Goal: Task Accomplishment & Management: Use online tool/utility

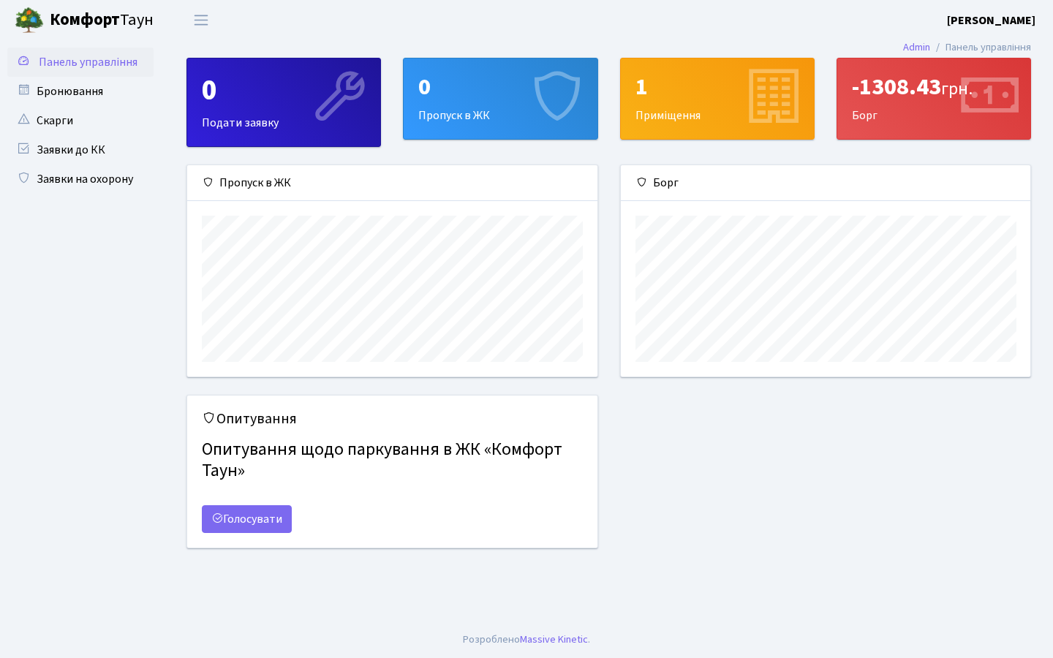
scroll to position [211, 410]
click at [79, 148] on link "Заявки до КК" at bounding box center [80, 149] width 146 height 29
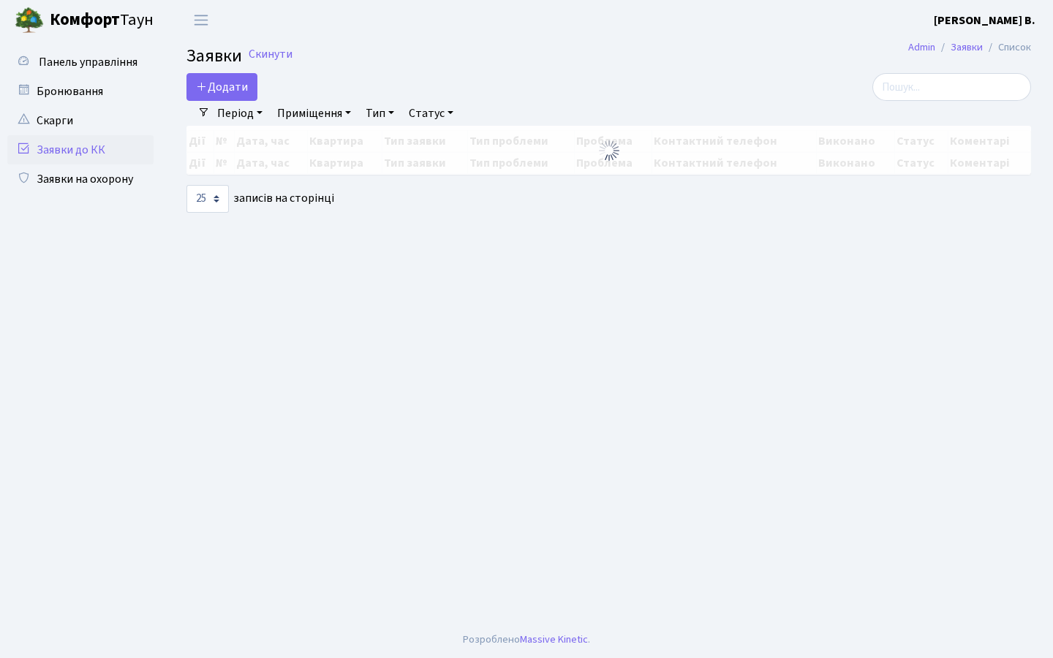
select select "25"
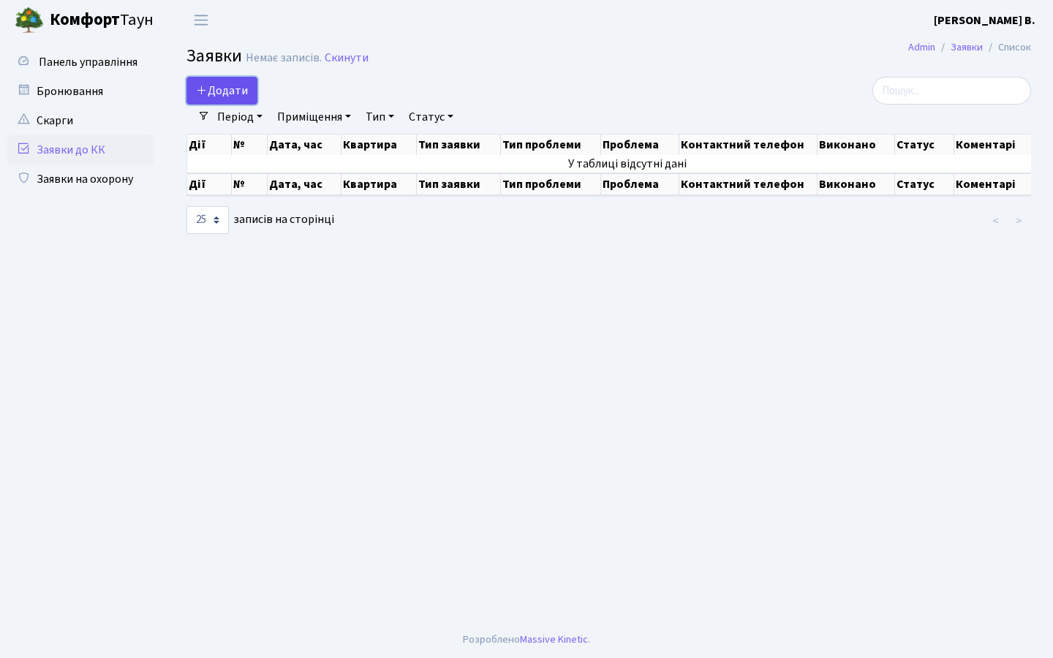
click at [220, 95] on span "Додати" at bounding box center [222, 91] width 52 height 16
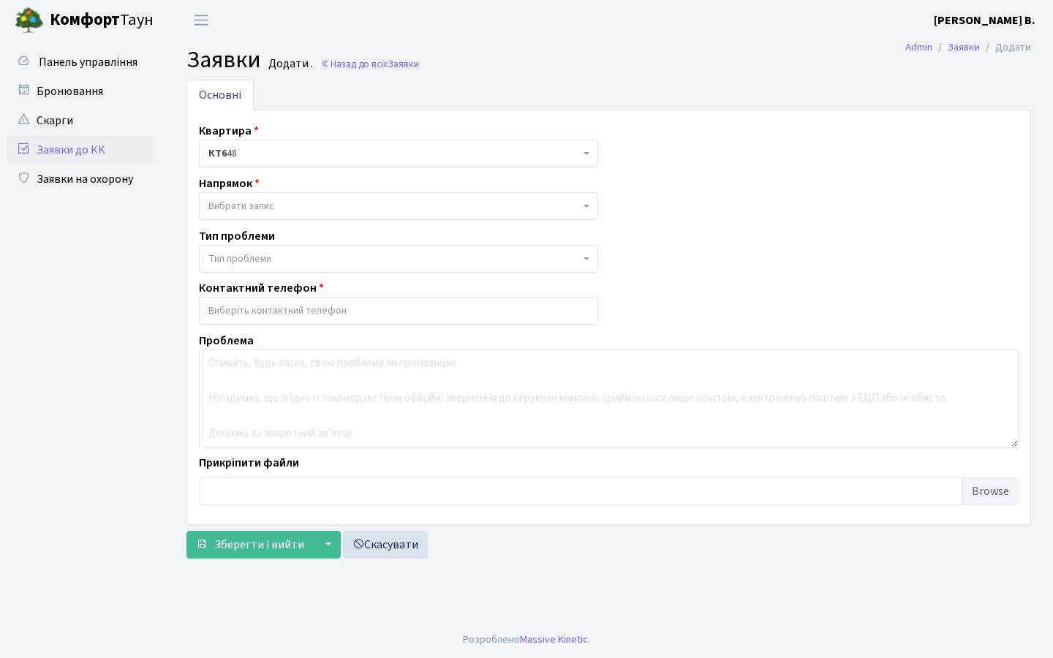
select select
click at [267, 207] on span "Вибрати запис" at bounding box center [241, 206] width 66 height 15
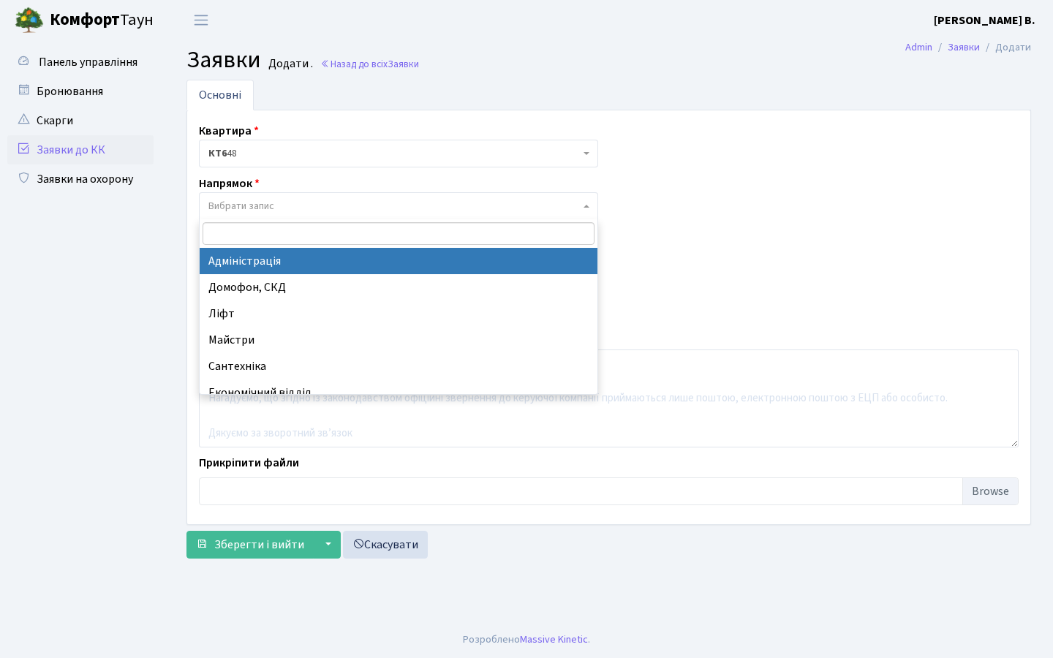
click at [762, 179] on div "Квартира <b>КТ6</b>&nbsp;&nbsp;&nbsp;48 КТ6 48 Напрямок - Адміністрація Домофон…" at bounding box center [609, 317] width 842 height 391
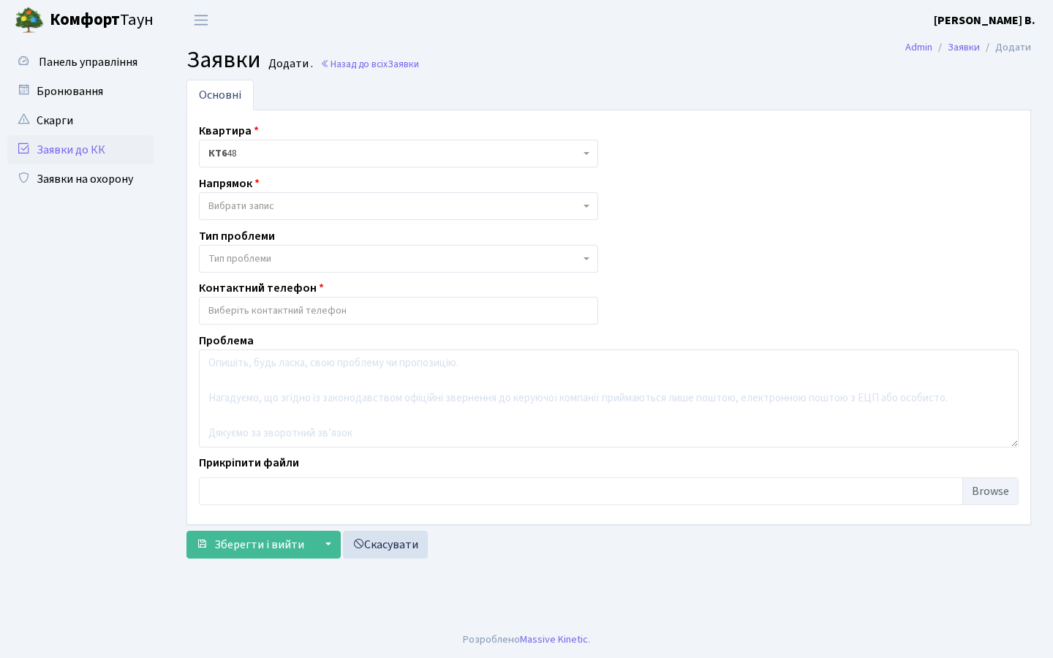
click at [301, 246] on span "Тип проблеми" at bounding box center [398, 259] width 399 height 28
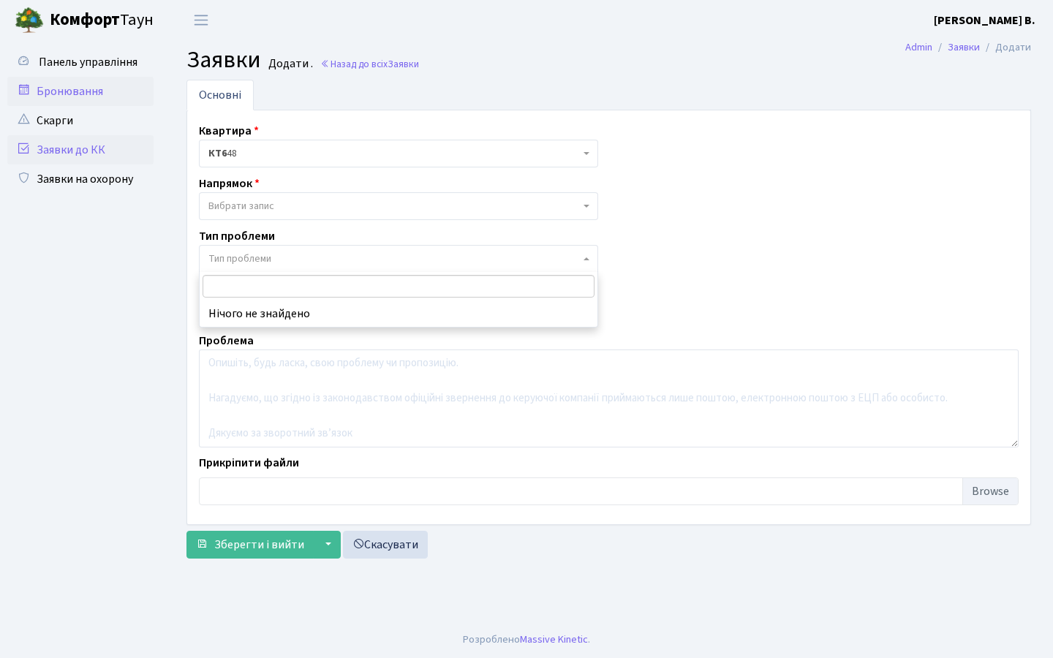
click at [69, 94] on link "Бронювання" at bounding box center [80, 91] width 146 height 29
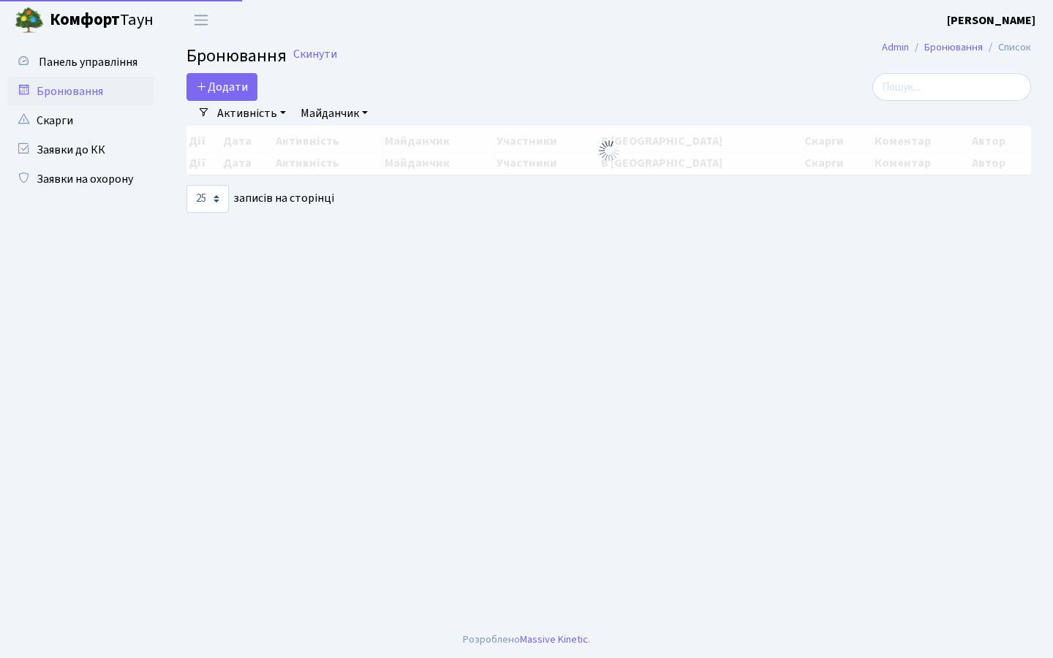
select select "25"
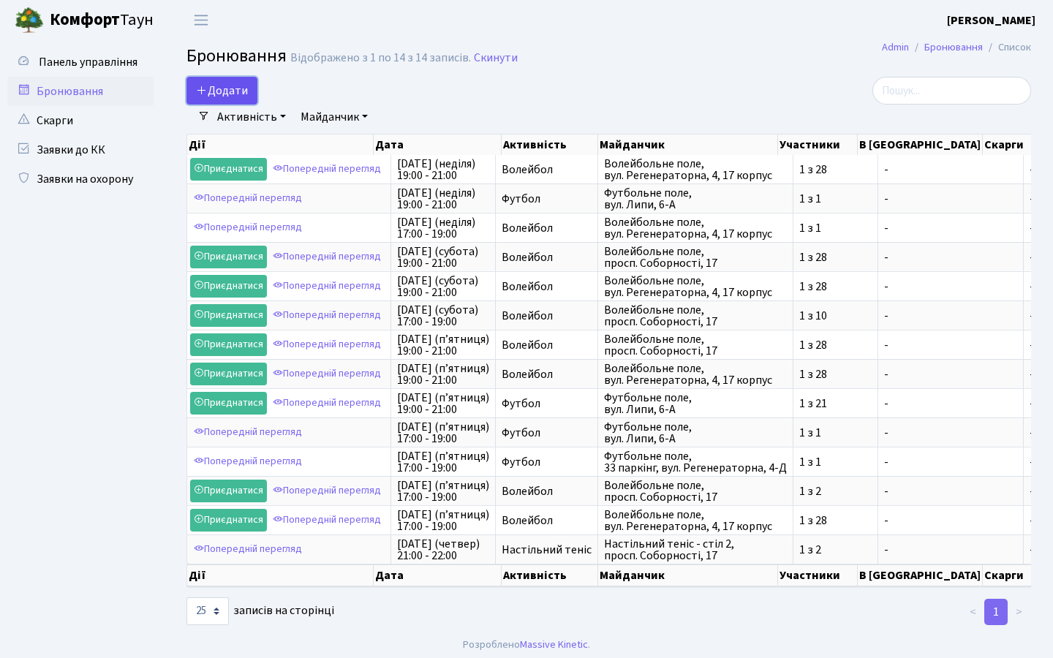
click at [238, 88] on button "Додати" at bounding box center [222, 91] width 71 height 28
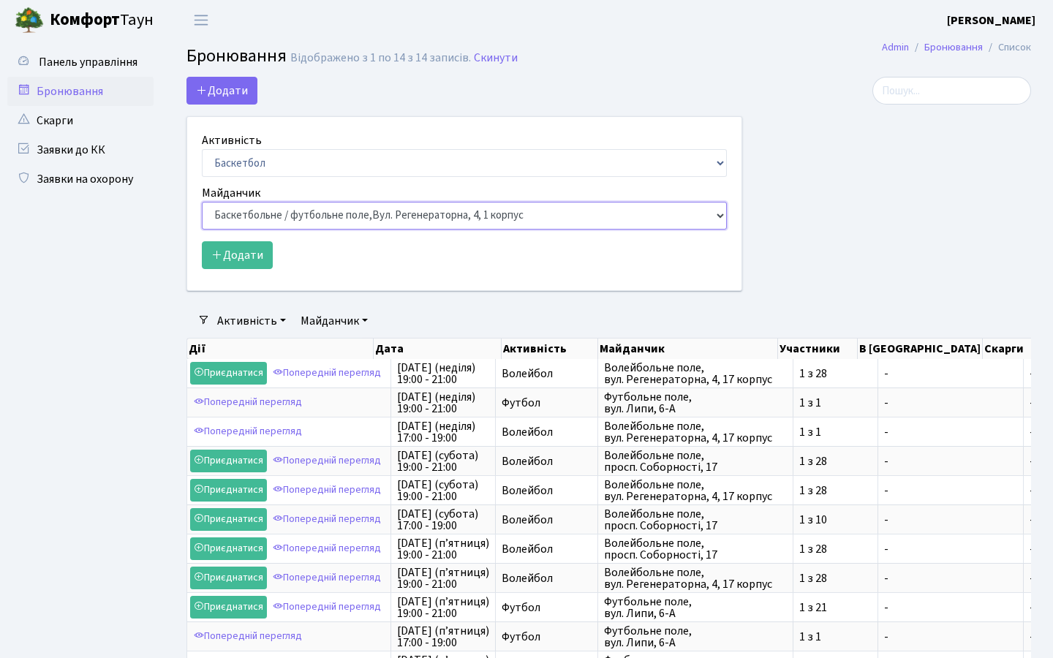
click at [295, 219] on select "Баскетбольне / футбольне поле, Вул. Регенераторна, 4, 1 корпус Баскетбольне пол…" at bounding box center [464, 216] width 525 height 28
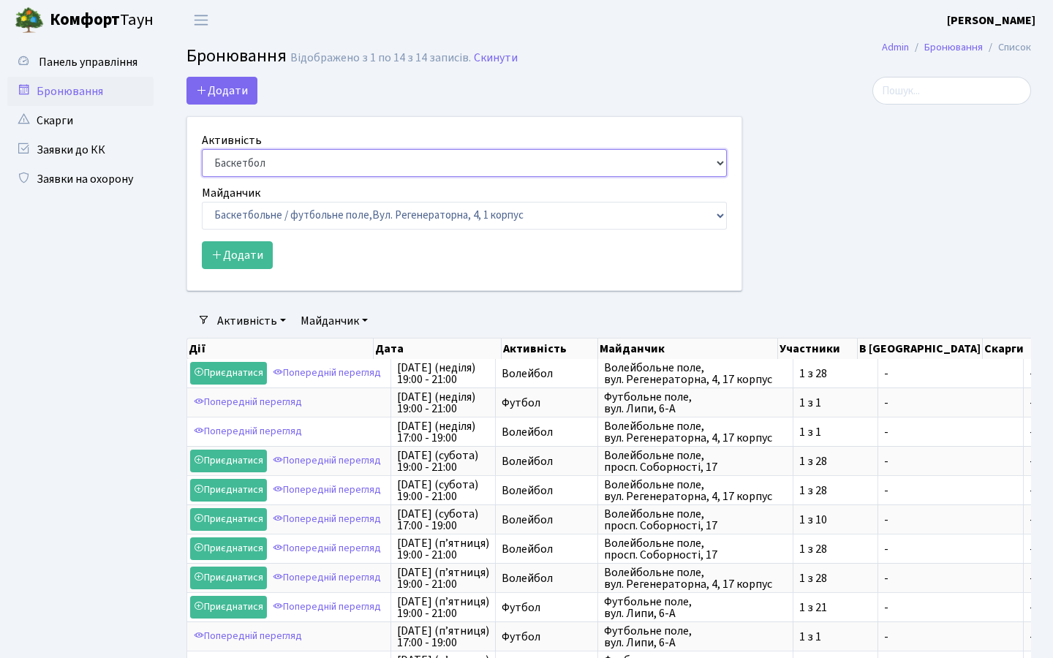
click at [294, 167] on select "Баскетбол Волейбол Йога Катання на роликах Настільний теніс Теніс Футбол Фітнес" at bounding box center [464, 163] width 525 height 28
select select "4"
click at [202, 149] on select "Баскетбол Волейбол Йога Катання на роликах Настільний теніс Теніс Футбол Фітнес" at bounding box center [464, 163] width 525 height 28
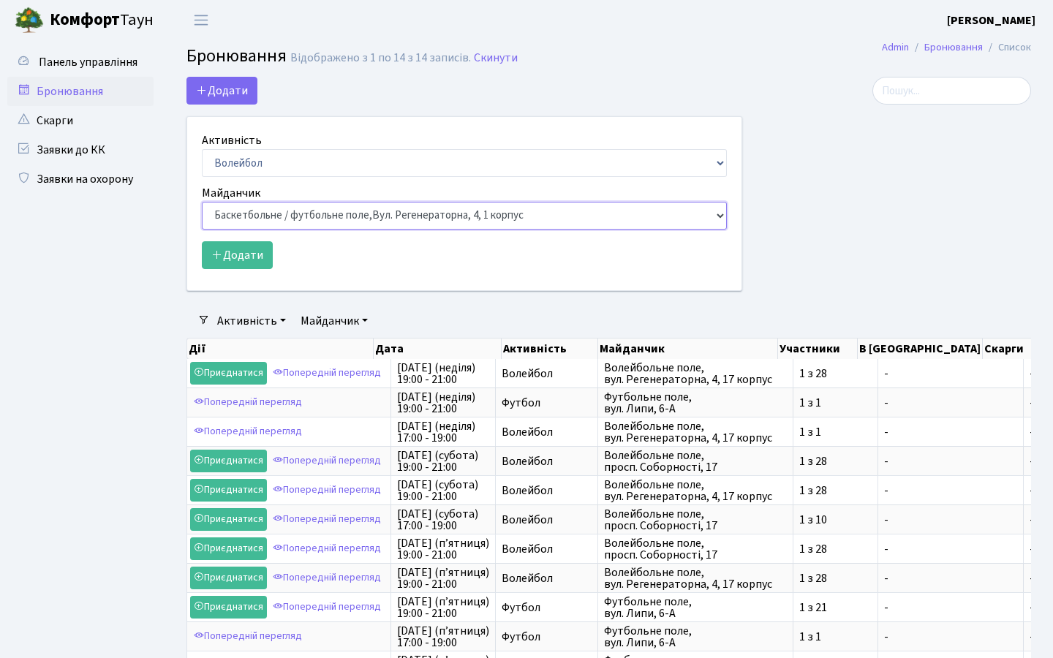
click at [274, 213] on select "Баскетбольне / футбольне поле, Вул. Регенераторна, 4, 1 корпус Баскетбольне пол…" at bounding box center [464, 216] width 525 height 28
click at [865, 256] on div at bounding box center [897, 193] width 289 height 232
click at [404, 223] on select "Баскетбольне / футбольне поле, Вул. Регенераторна, 4, 1 корпус Баскетбольне пол…" at bounding box center [464, 216] width 525 height 28
click at [132, 273] on ul "Панель управління" at bounding box center [80, 436] width 146 height 776
click at [304, 222] on select "Баскетбольне / футбольне поле, Вул. Регенераторна, 4, 1 корпус Баскетбольне пол…" at bounding box center [464, 216] width 525 height 28
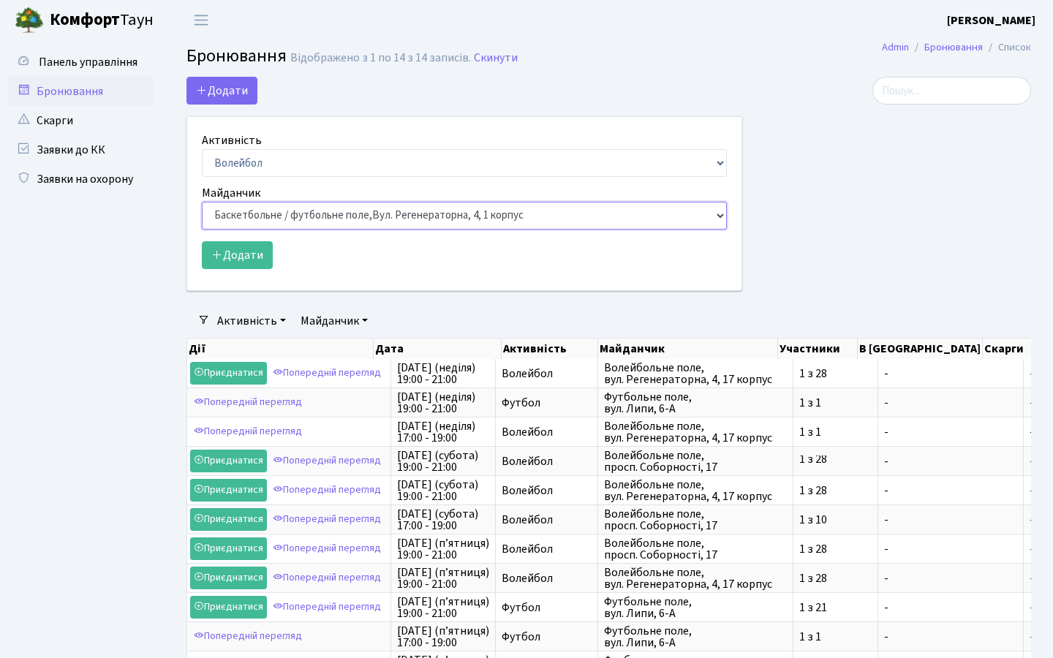
click at [202, 202] on select "Баскетбольне / футбольне поле, Вул. Регенераторна, 4, 1 корпус Баскетбольне пол…" at bounding box center [464, 216] width 525 height 28
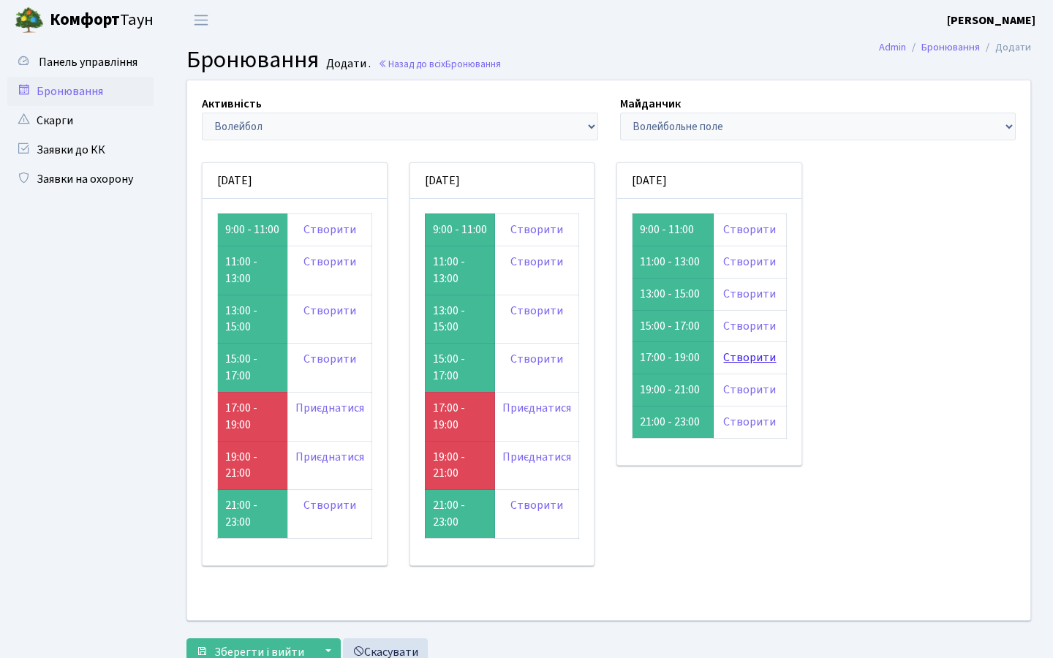
click at [731, 359] on link "Створити" at bounding box center [749, 358] width 53 height 16
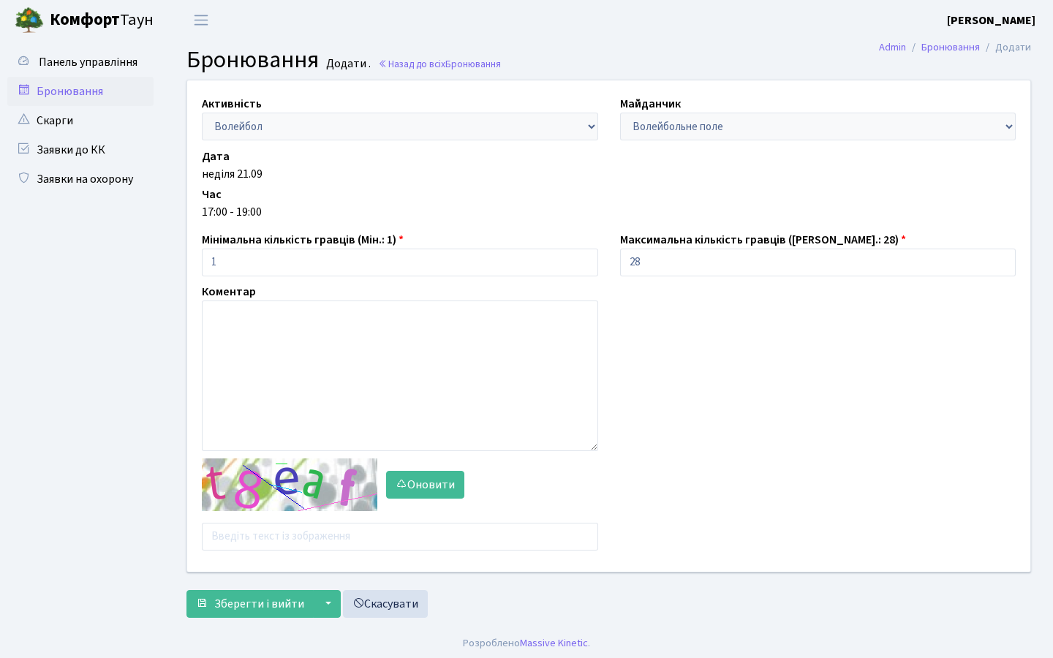
scroll to position [4, 0]
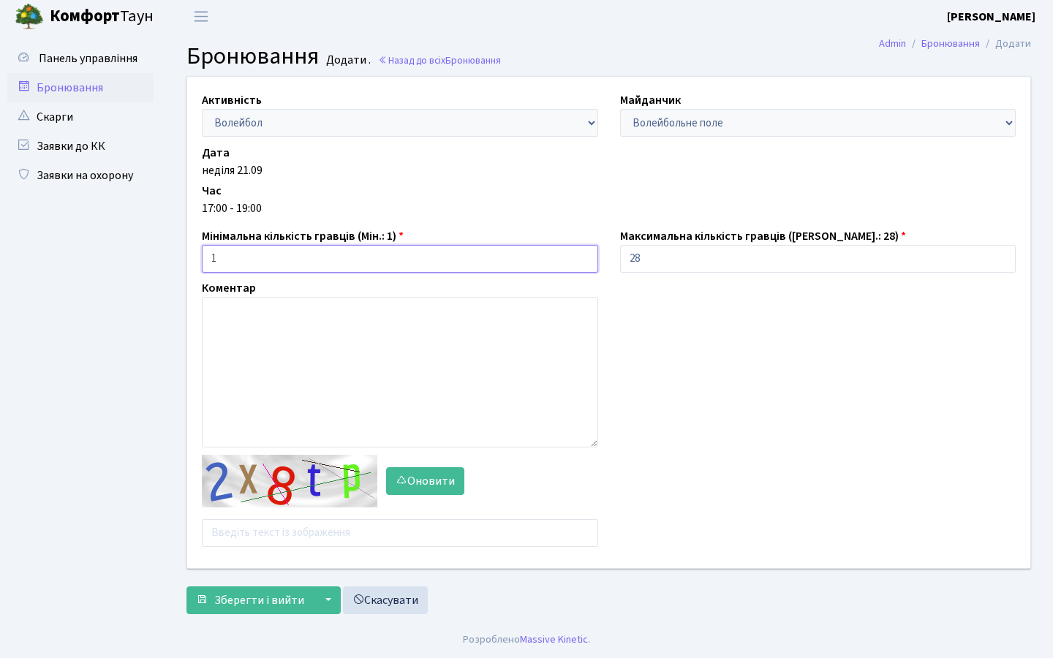
click at [377, 263] on input "1" at bounding box center [400, 259] width 396 height 28
click at [554, 267] on input "1" at bounding box center [400, 259] width 396 height 28
click at [447, 267] on input "10" at bounding box center [400, 259] width 396 height 28
type input "1"
type input "28"
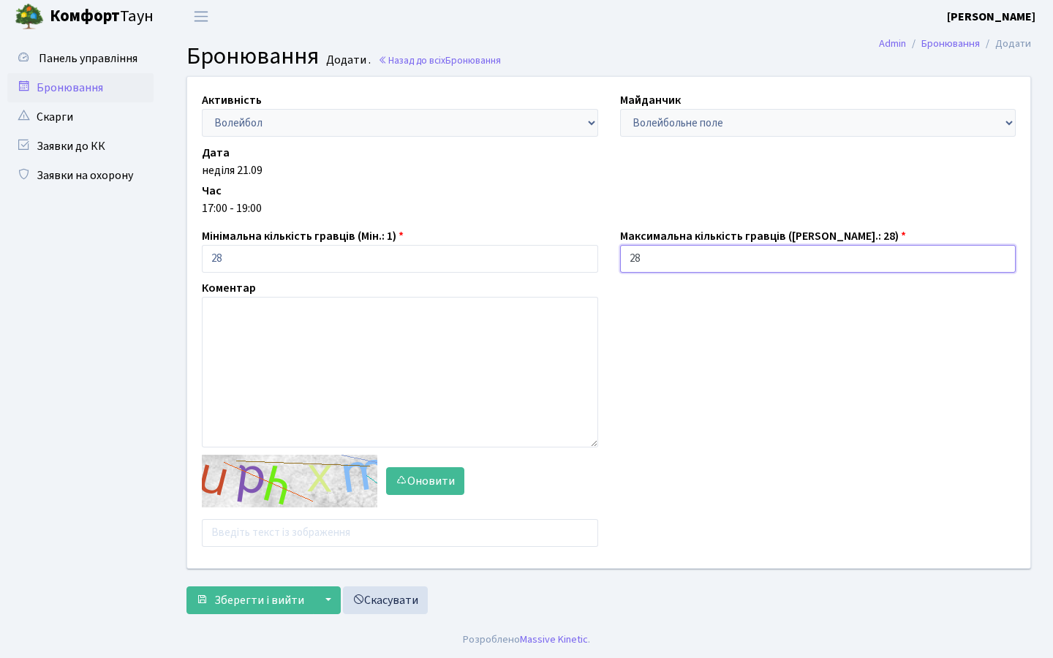
click at [675, 260] on input "28" at bounding box center [818, 259] width 396 height 28
click at [688, 383] on div "Активність - Баскетбол Волейбол Йога Катання на роликах Настільний теніс [PERSO…" at bounding box center [608, 323] width 865 height 492
click at [690, 245] on label "Максимальна кількість гравців ([PERSON_NAME].: 28)" at bounding box center [763, 236] width 286 height 18
click at [689, 263] on input "28" at bounding box center [818, 259] width 396 height 28
type input "28"
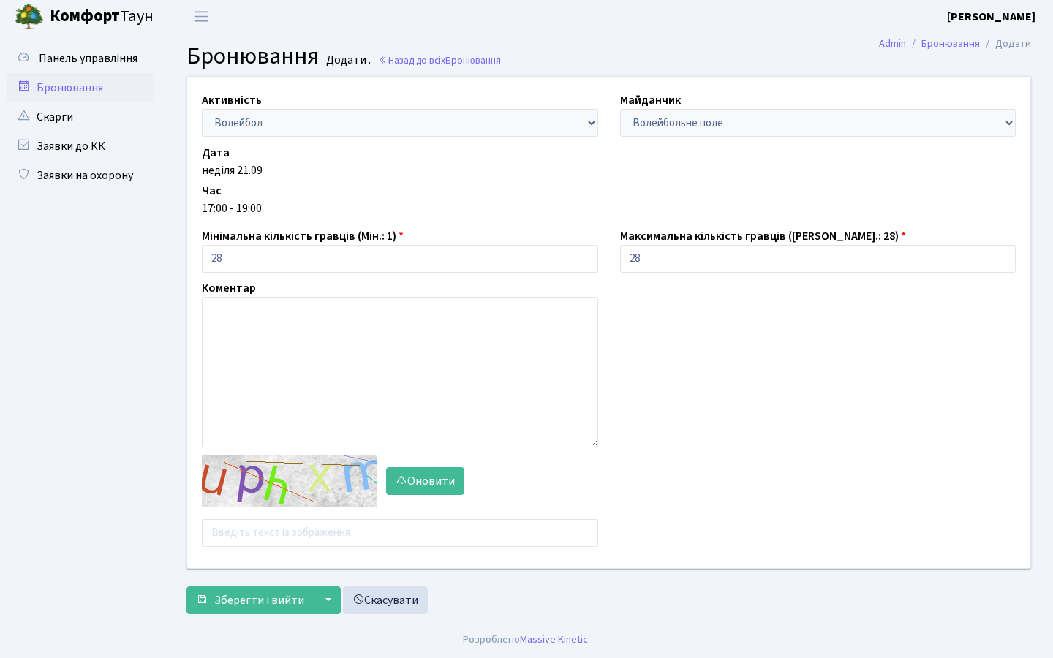
click at [701, 402] on div "Активність - Баскетбол Волейбол Йога Катання на роликах Настільний теніс [PERSO…" at bounding box center [608, 323] width 865 height 492
click at [303, 399] on textarea at bounding box center [400, 372] width 396 height 151
click at [320, 390] on textarea at bounding box center [400, 372] width 396 height 151
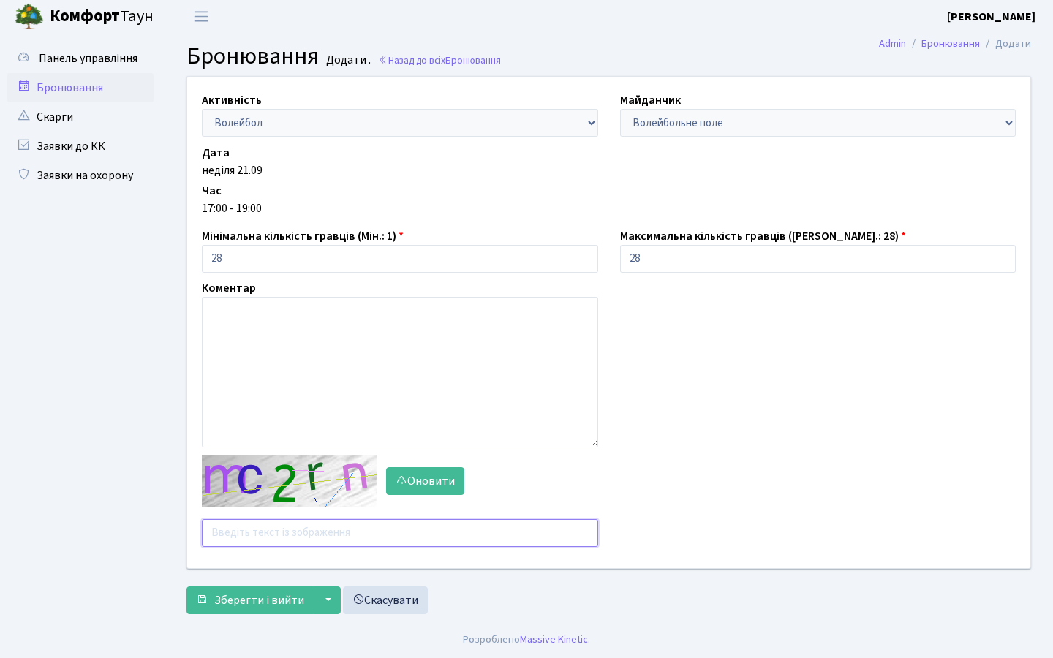
click at [293, 545] on input "text" at bounding box center [400, 533] width 396 height 28
type input "т"
type input "nerth"
click at [319, 598] on button "▼" at bounding box center [327, 601] width 28 height 28
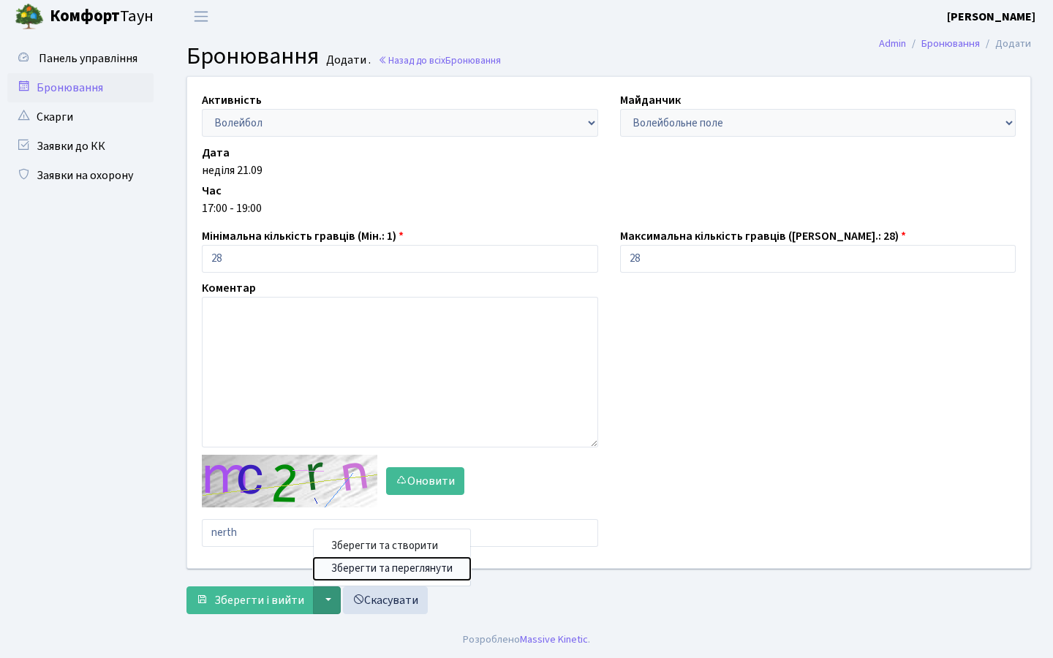
click at [352, 576] on button "Зберегти та переглянути" at bounding box center [392, 569] width 157 height 23
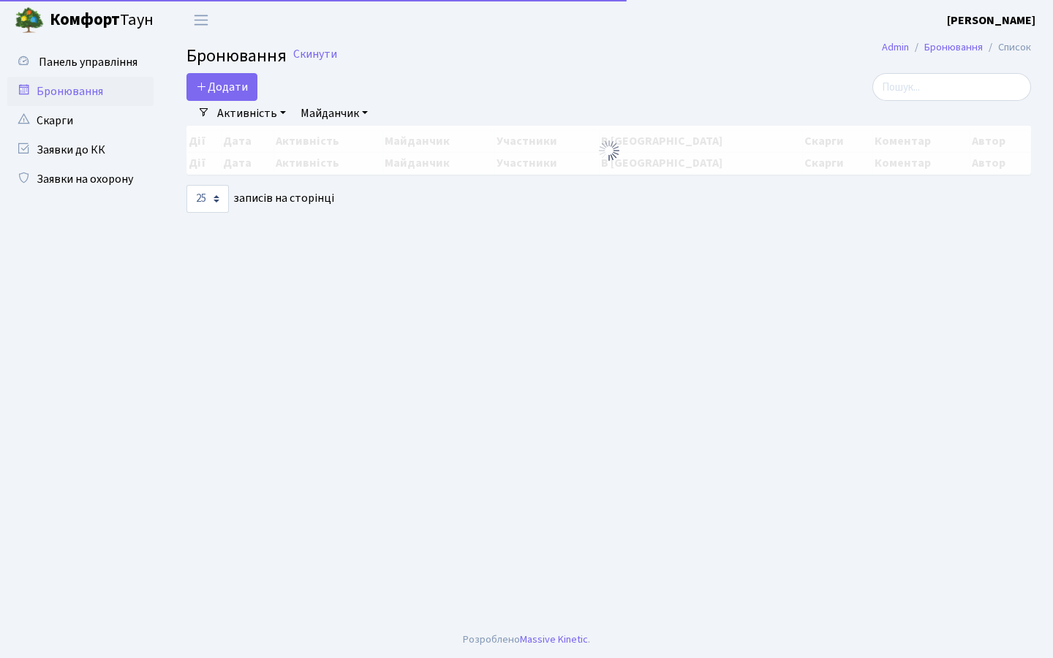
select select "25"
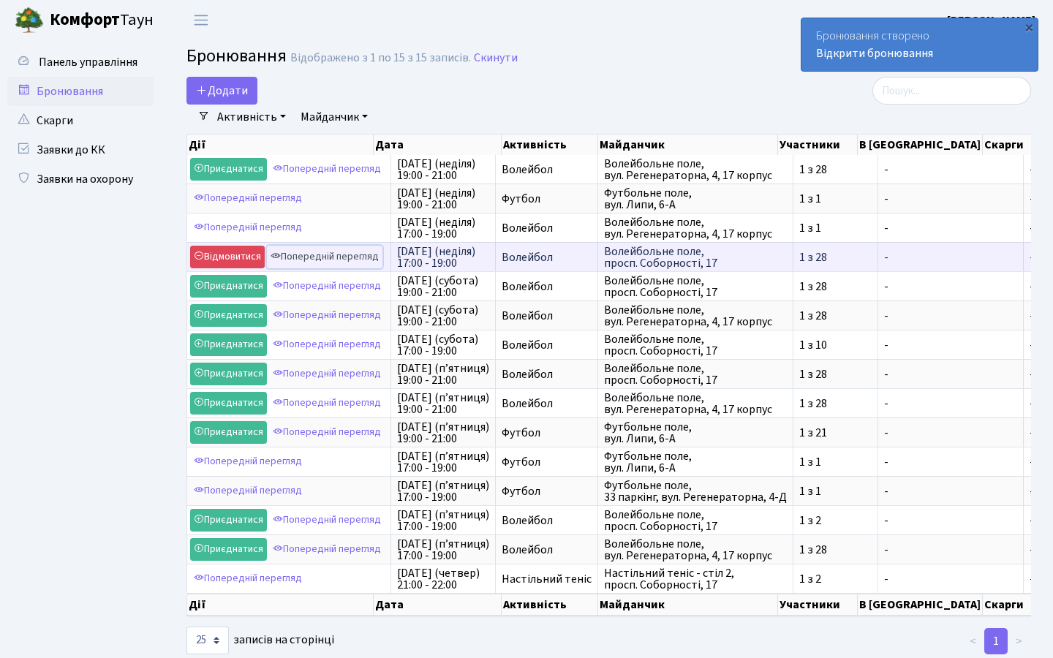
click at [336, 258] on link "Попередній перегляд" at bounding box center [325, 257] width 116 height 23
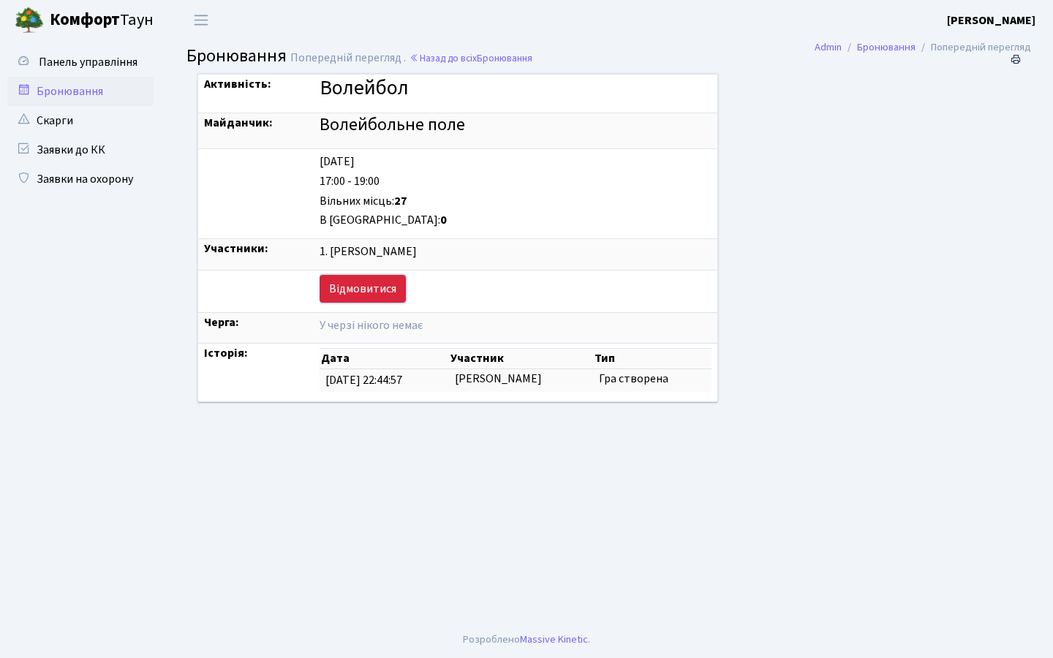
click at [320, 292] on link "Відмовитися" at bounding box center [363, 289] width 86 height 28
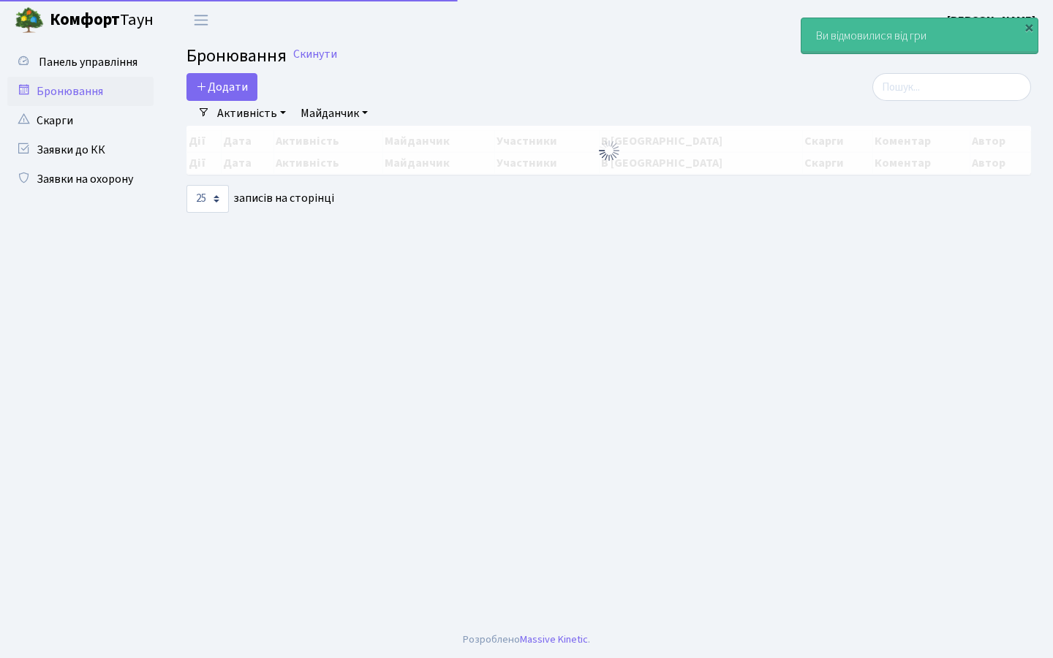
select select "25"
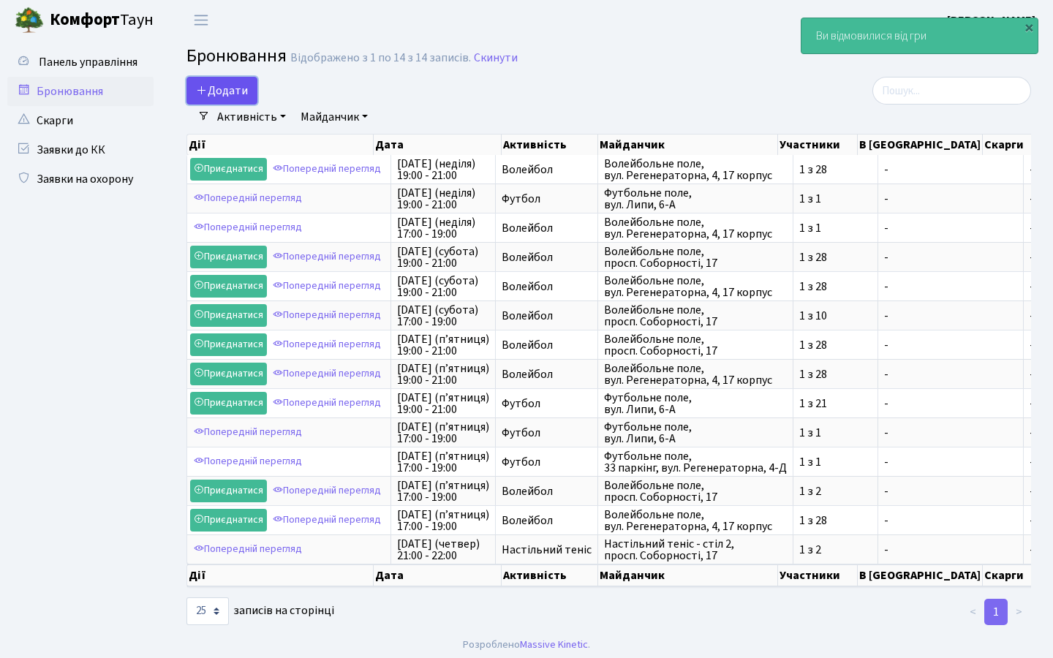
click at [238, 93] on button "Додати" at bounding box center [222, 91] width 71 height 28
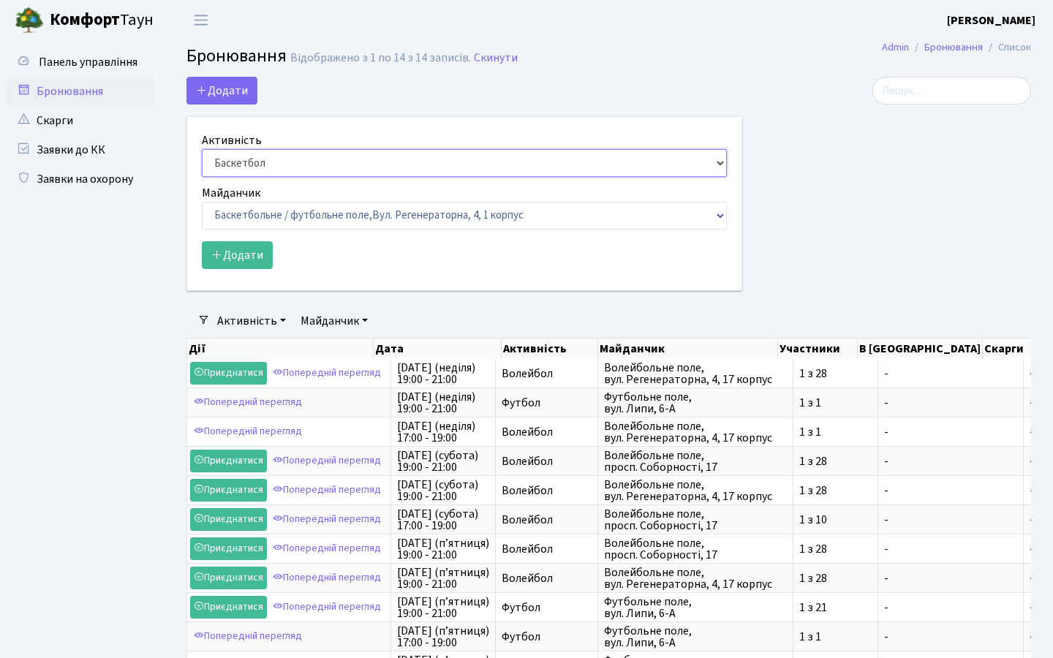
click at [280, 169] on select "Баскетбол Волейбол Йога Катання на роликах Настільний теніс [PERSON_NAME] Фітнес" at bounding box center [464, 163] width 525 height 28
select select "4"
click at [202, 149] on select "Баскетбол Волейбол Йога Катання на роликах Настільний теніс [PERSON_NAME] Фітнес" at bounding box center [464, 163] width 525 height 28
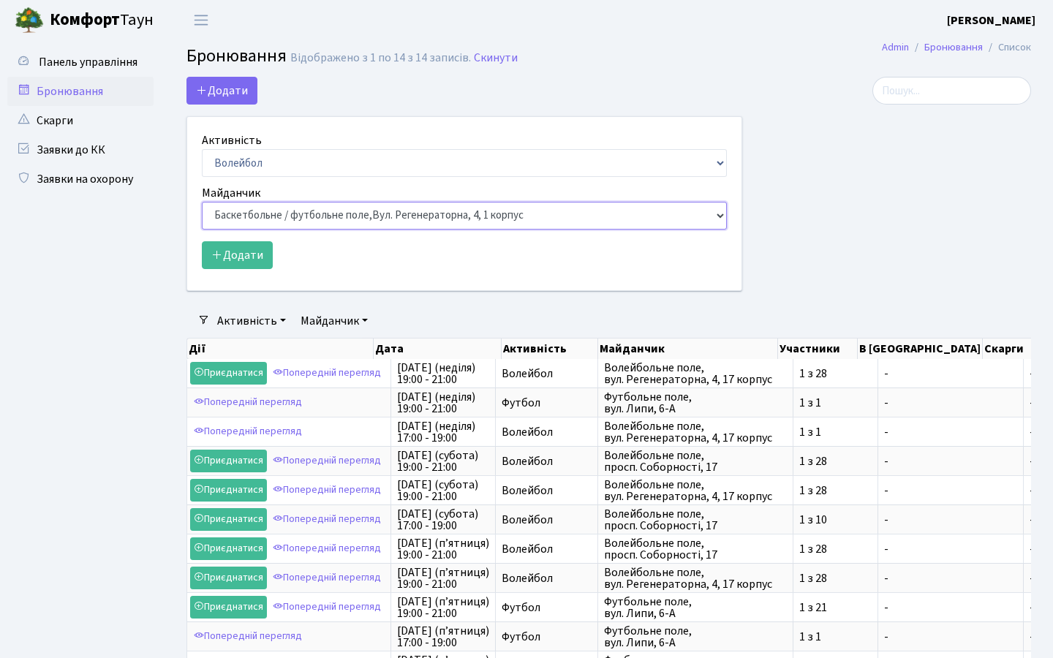
click at [268, 217] on select "Баскетбольне / футбольне поле, [GEOGRAPHIC_DATA]. [STREET_ADDRESS]. [STREET_ADD…" at bounding box center [464, 216] width 525 height 28
select select "8"
click at [202, 202] on select "Баскетбольне / футбольне поле, [GEOGRAPHIC_DATA]. [STREET_ADDRESS]. [STREET_ADD…" at bounding box center [464, 216] width 525 height 28
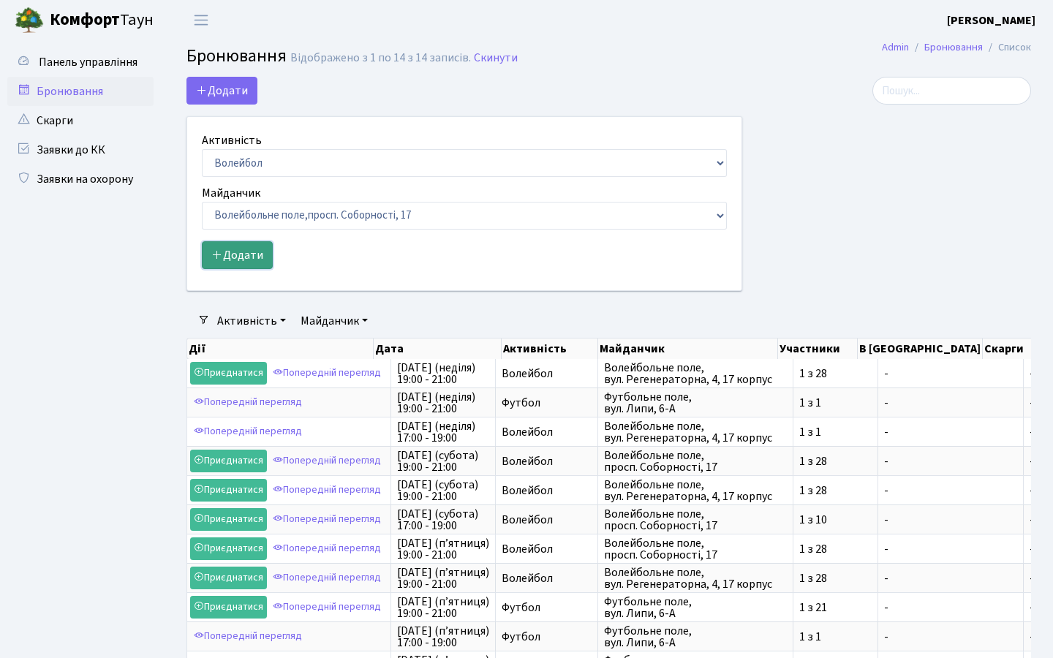
click at [248, 257] on button "Додати" at bounding box center [237, 255] width 71 height 28
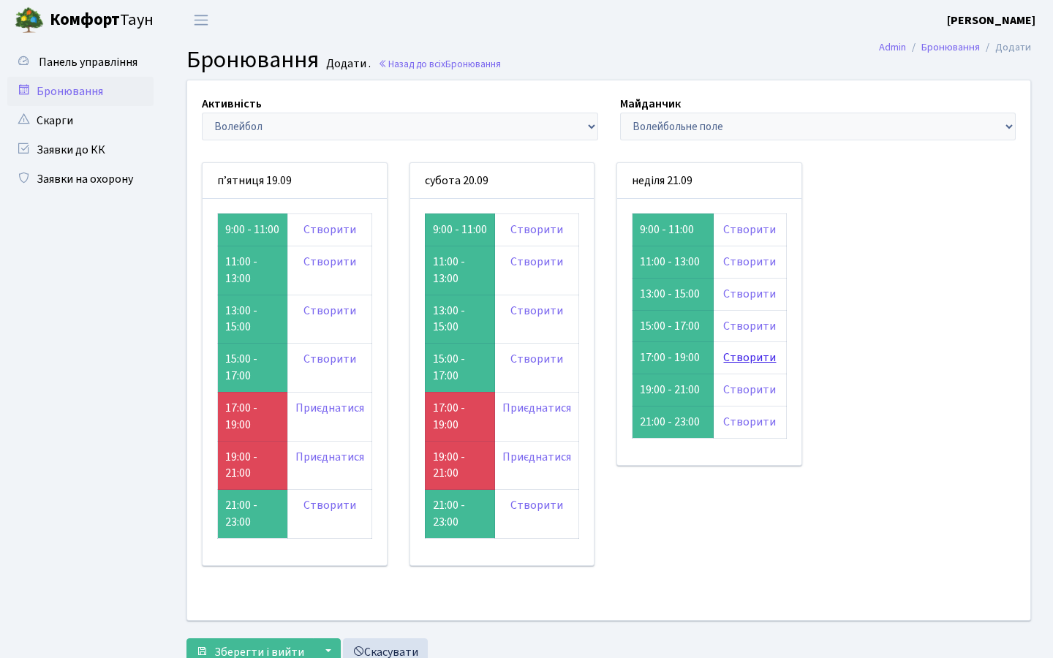
click at [757, 361] on link "Створити" at bounding box center [749, 358] width 53 height 16
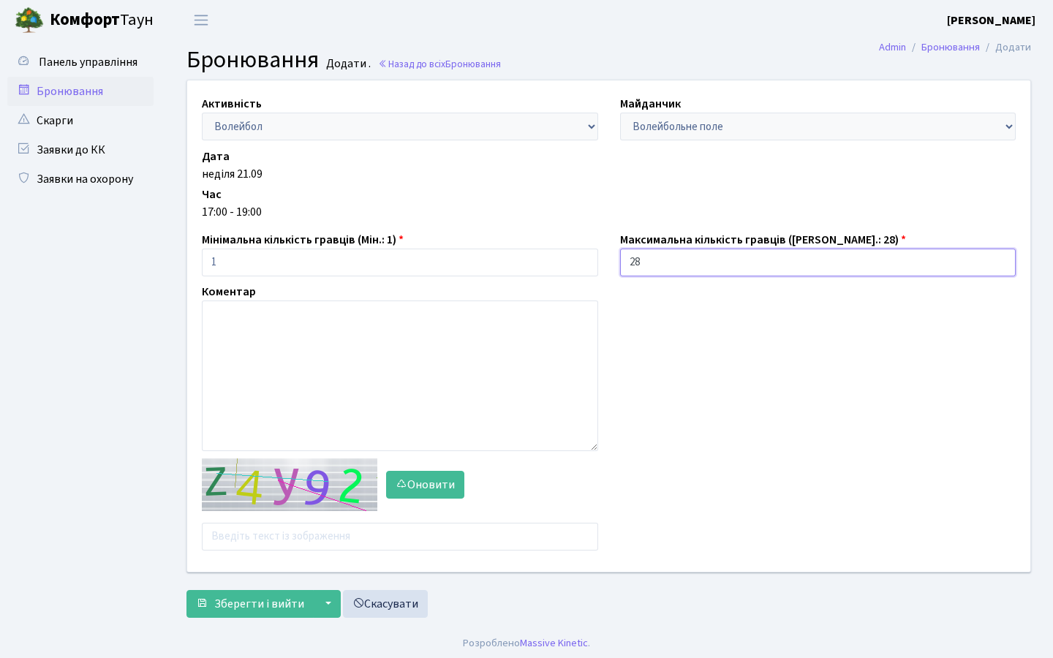
click at [699, 260] on input "28" at bounding box center [818, 263] width 396 height 28
click at [709, 327] on div "Активність - Баскетбол Волейбол Йога Катання на роликах Настільний теніс [PERSO…" at bounding box center [608, 326] width 865 height 492
click at [272, 530] on input "text" at bounding box center [400, 537] width 396 height 28
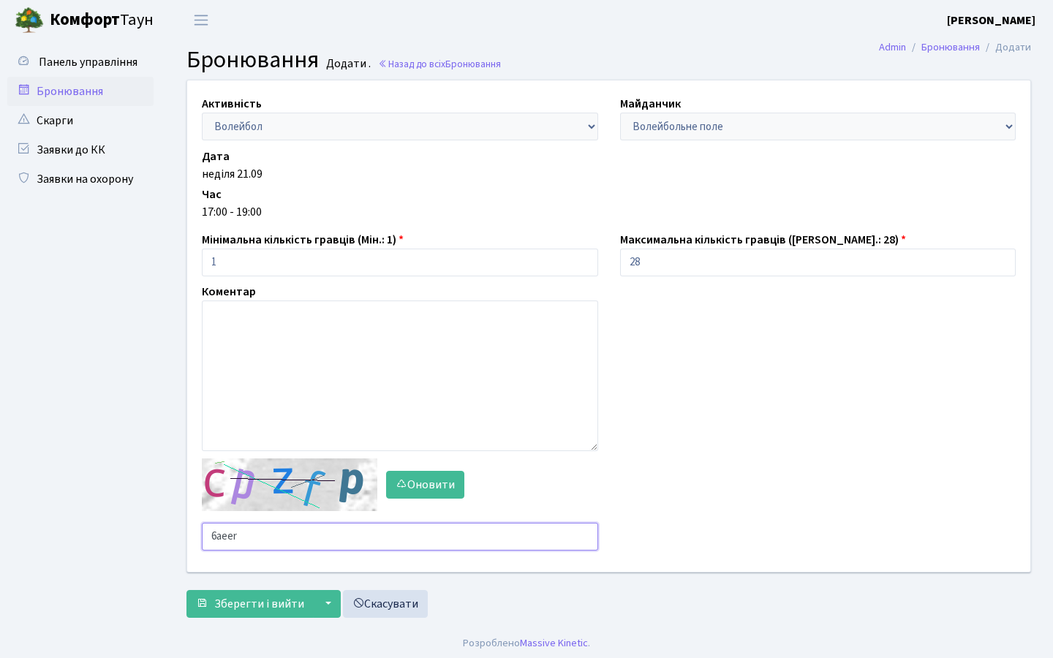
click at [255, 536] on input "6aeer" at bounding box center [400, 537] width 396 height 28
type input "dmq9a"
click at [330, 607] on button "▼" at bounding box center [327, 604] width 28 height 28
click at [357, 573] on button "Зберегти та переглянути" at bounding box center [392, 573] width 157 height 23
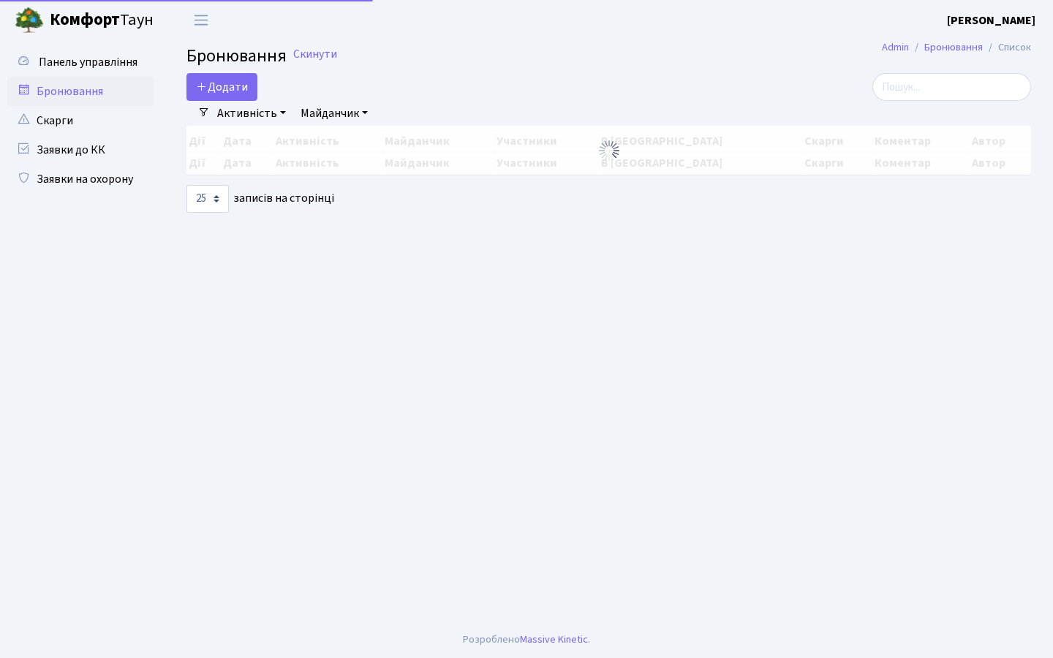
select select "25"
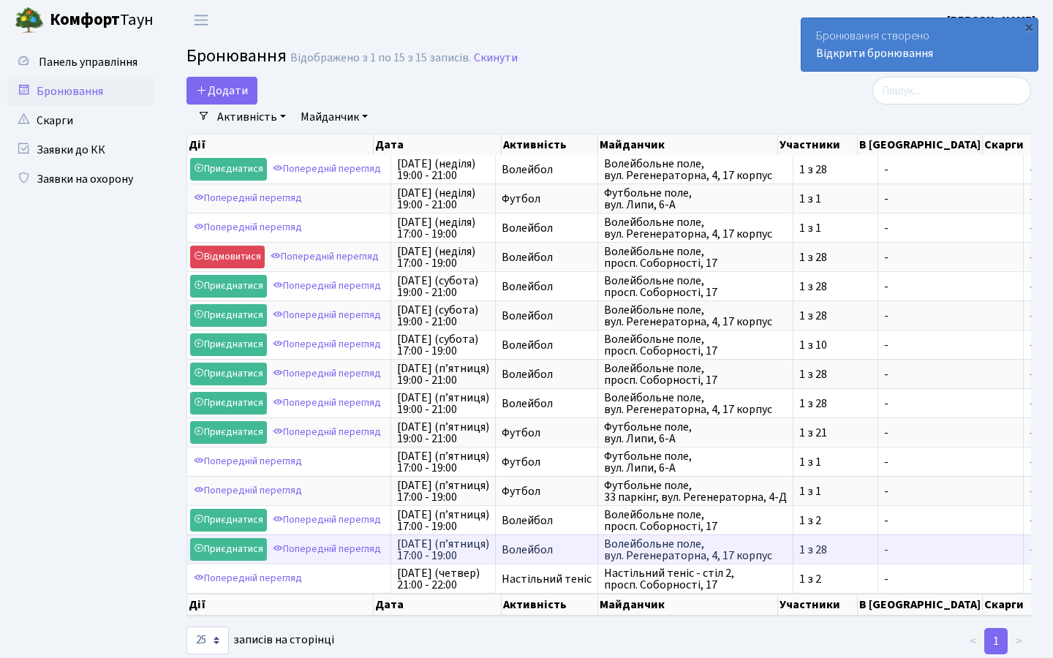
scroll to position [2, 0]
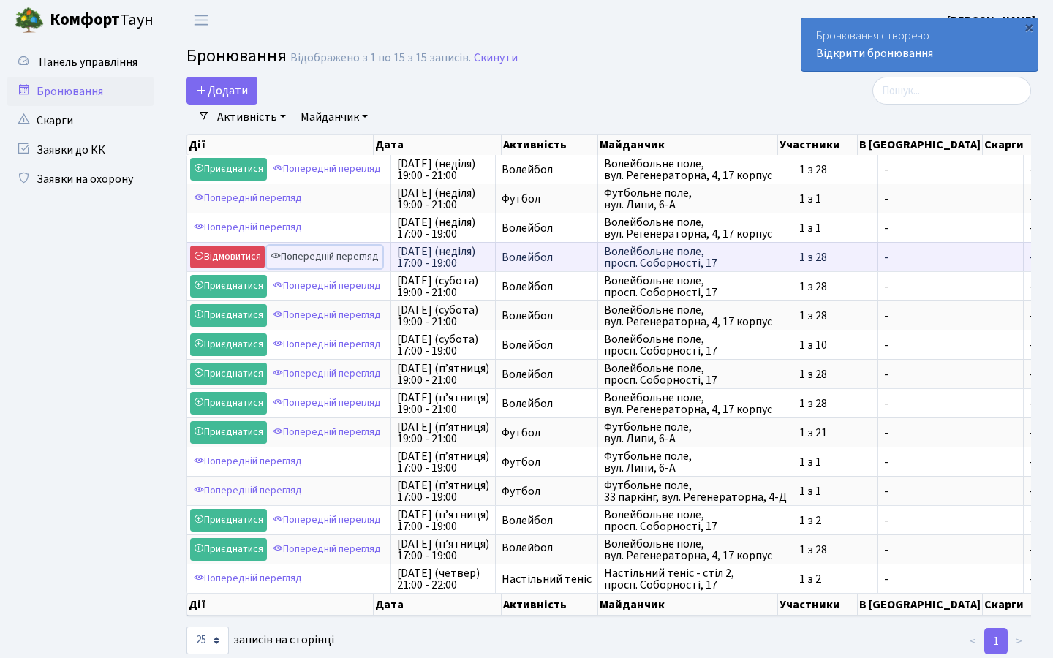
click at [346, 260] on link "Попередній перегляд" at bounding box center [325, 257] width 116 height 23
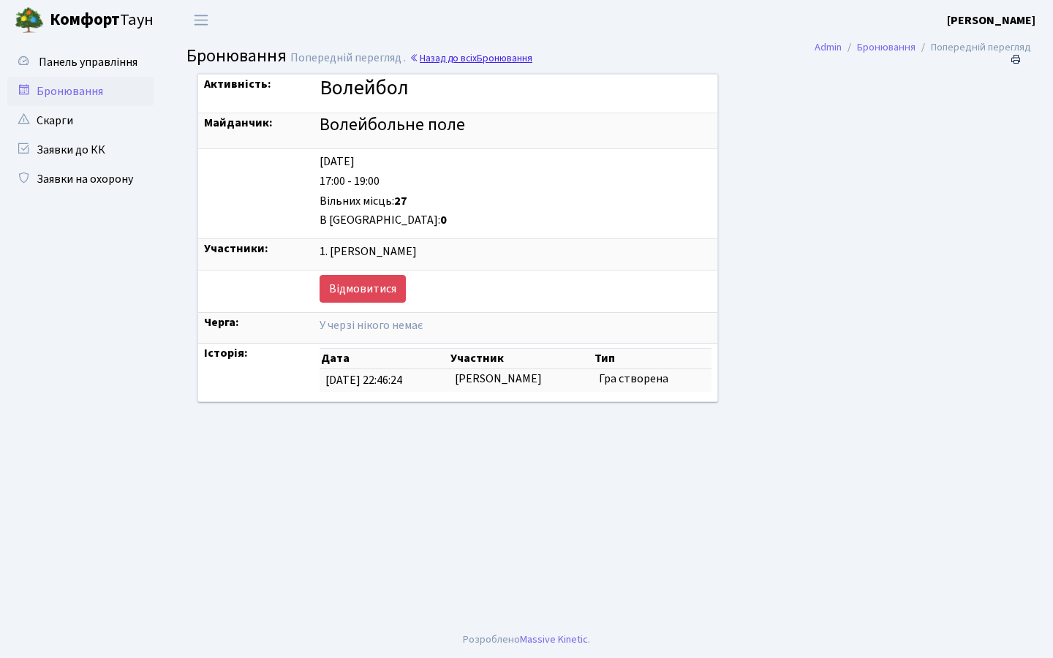
click at [434, 56] on link "Назад до всіх Бронювання" at bounding box center [471, 58] width 123 height 14
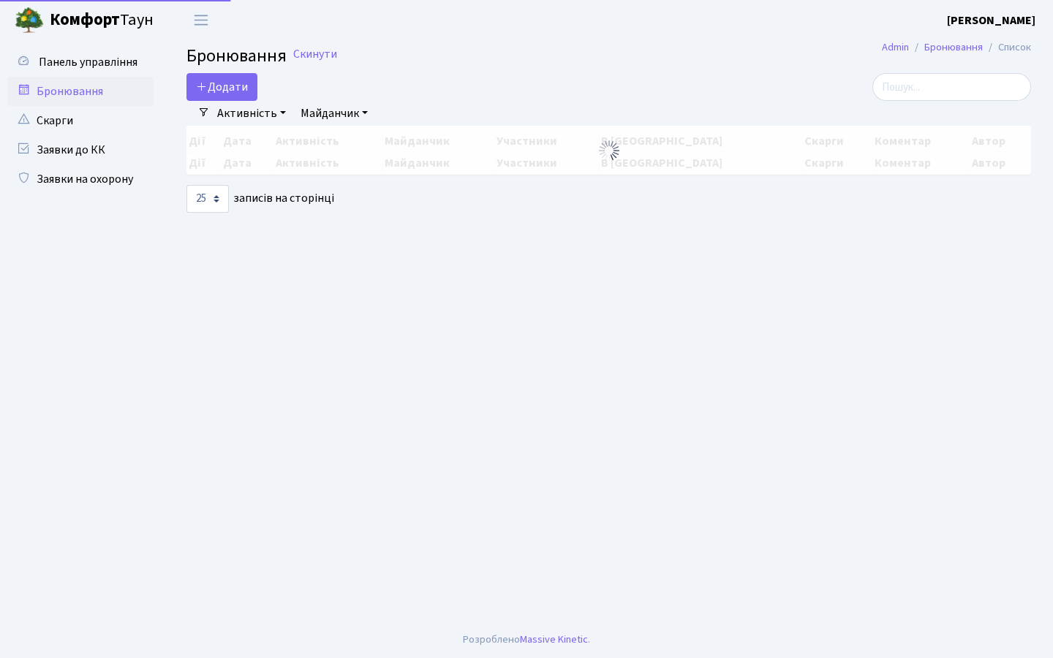
select select "25"
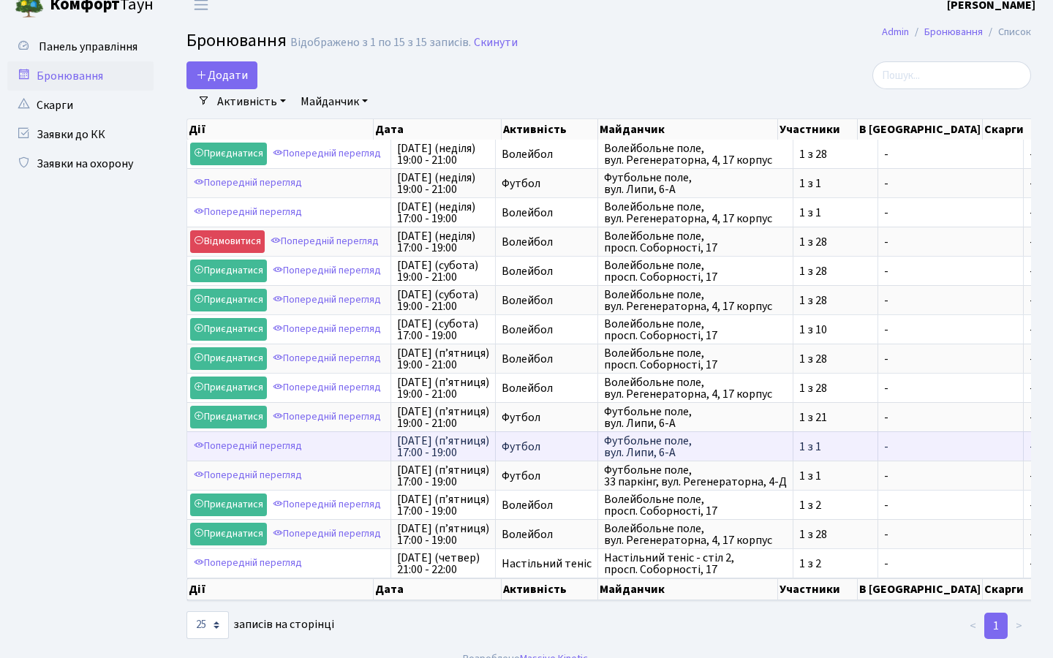
scroll to position [15, 0]
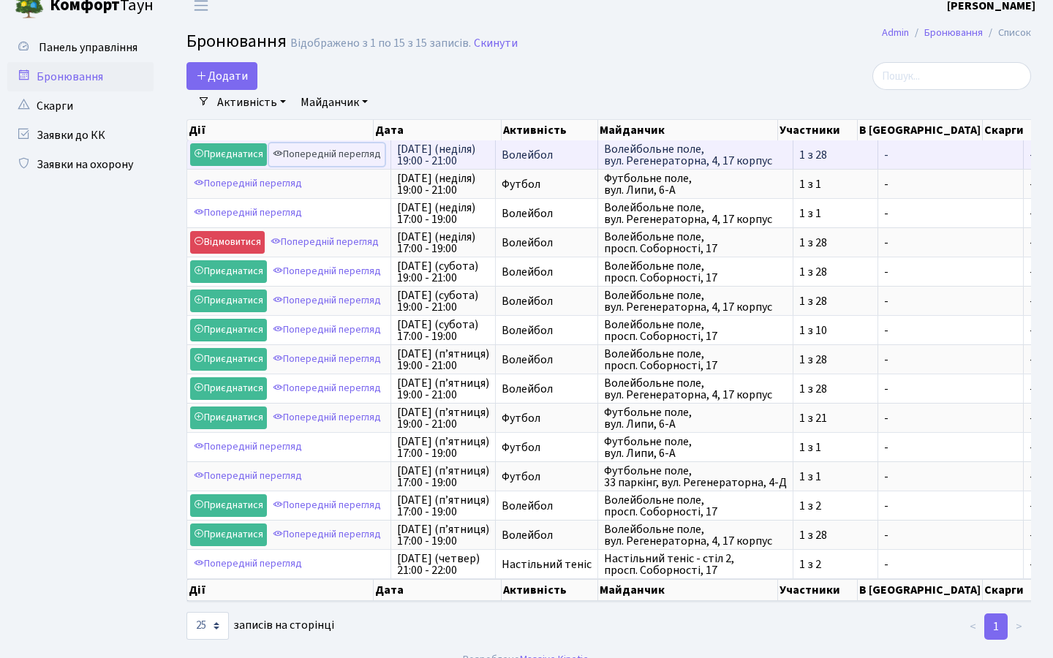
click at [343, 152] on link "Попередній перегляд" at bounding box center [327, 154] width 116 height 23
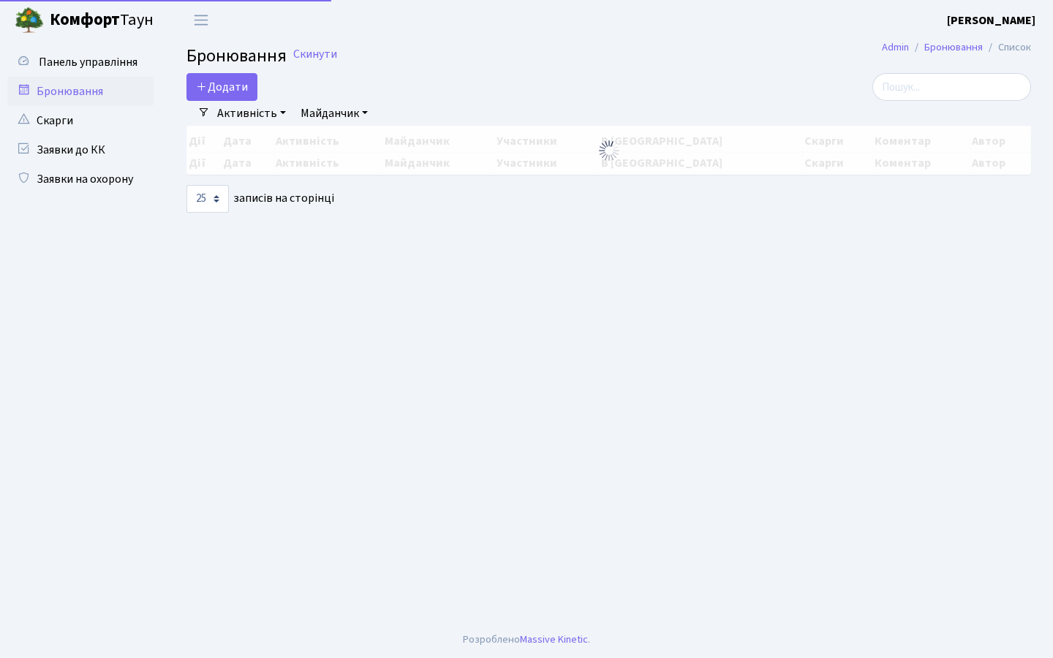
select select "25"
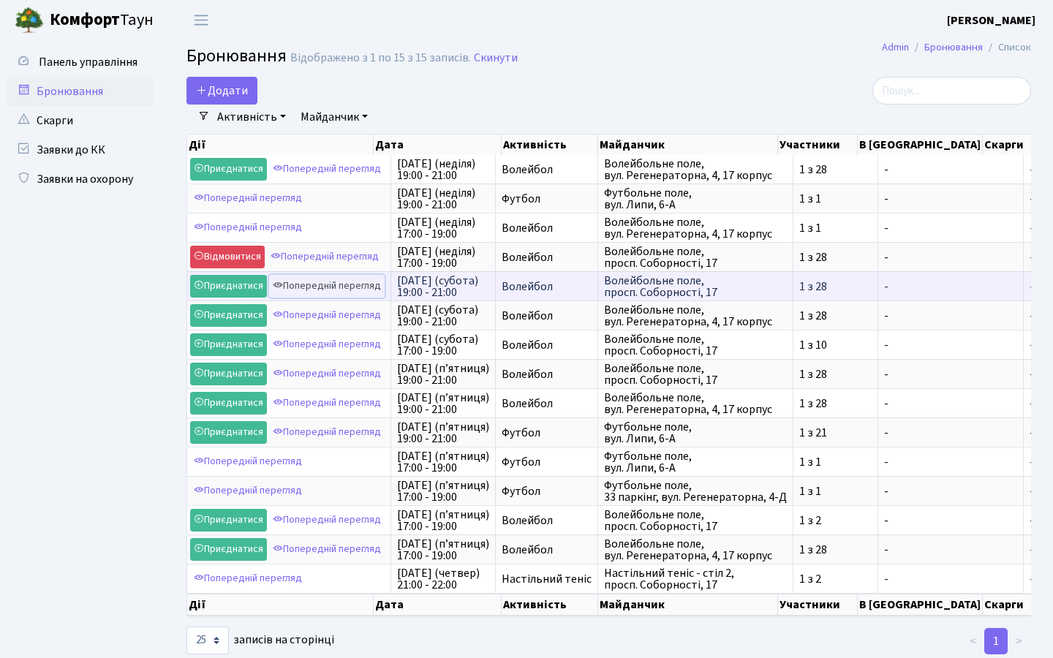
click at [333, 286] on link "Попередній перегляд" at bounding box center [327, 286] width 116 height 23
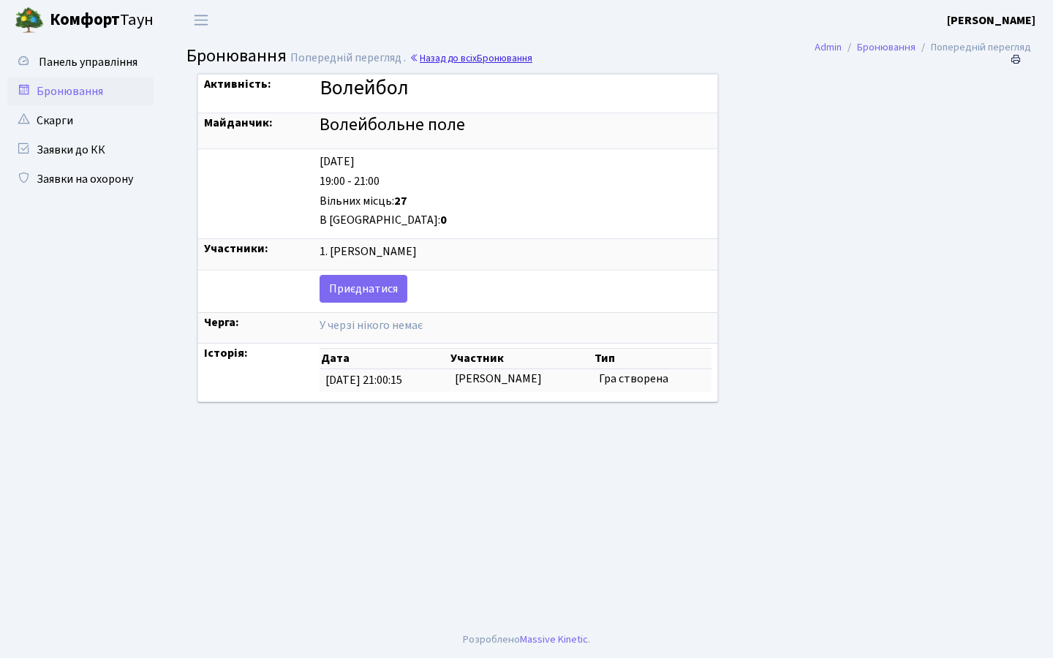
click at [443, 53] on link "Назад до всіх Бронювання" at bounding box center [471, 58] width 123 height 14
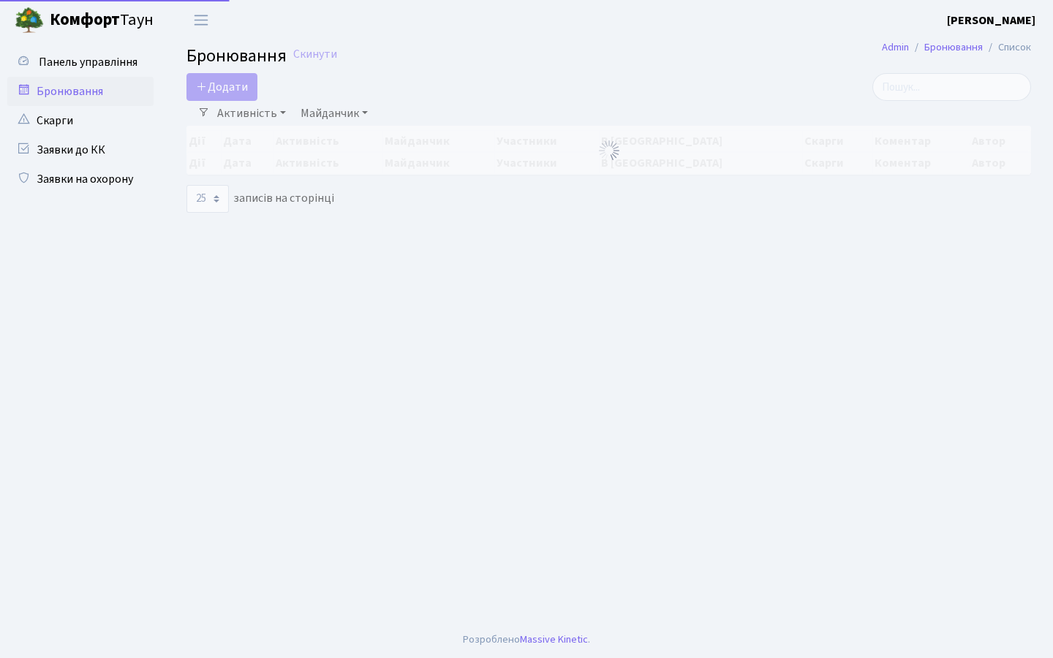
select select "25"
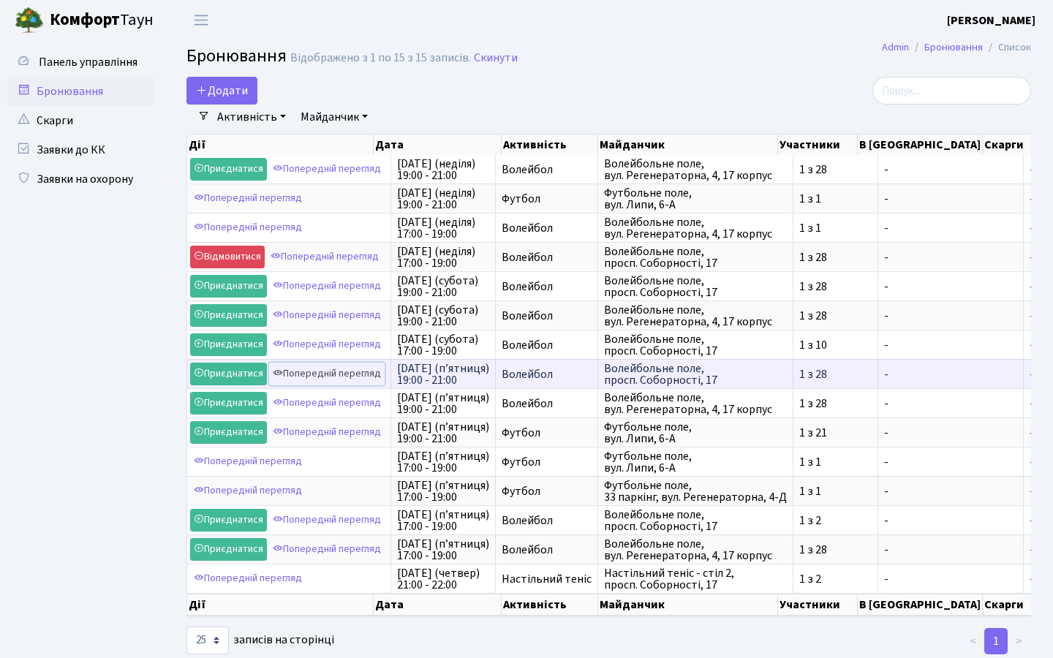
click at [323, 373] on link "Попередній перегляд" at bounding box center [327, 374] width 116 height 23
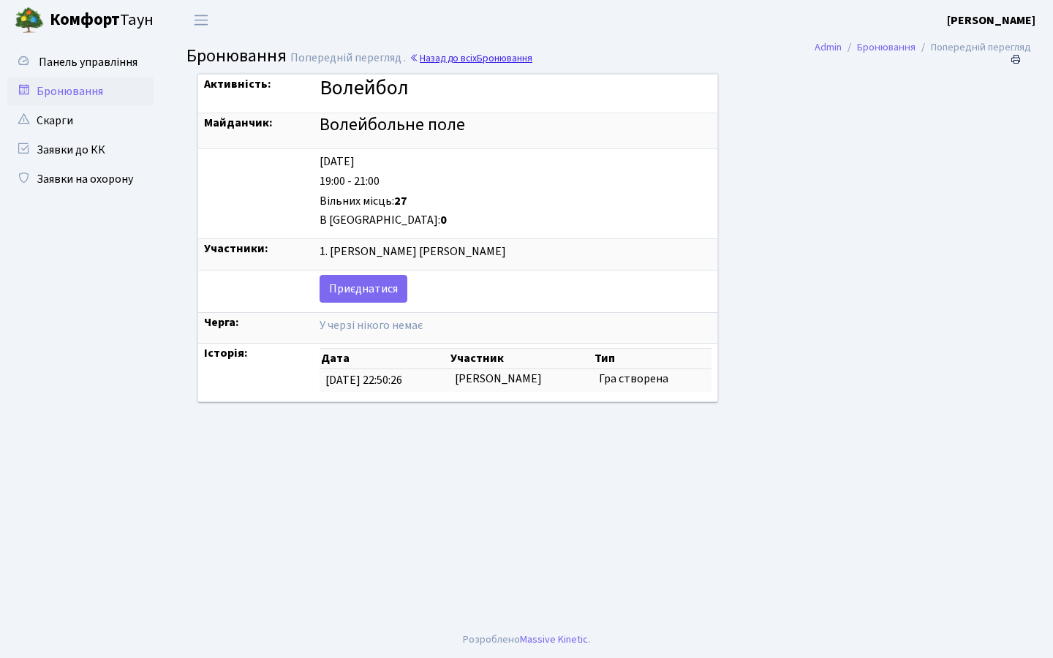
click at [446, 56] on link "Назад до всіх Бронювання" at bounding box center [471, 58] width 123 height 14
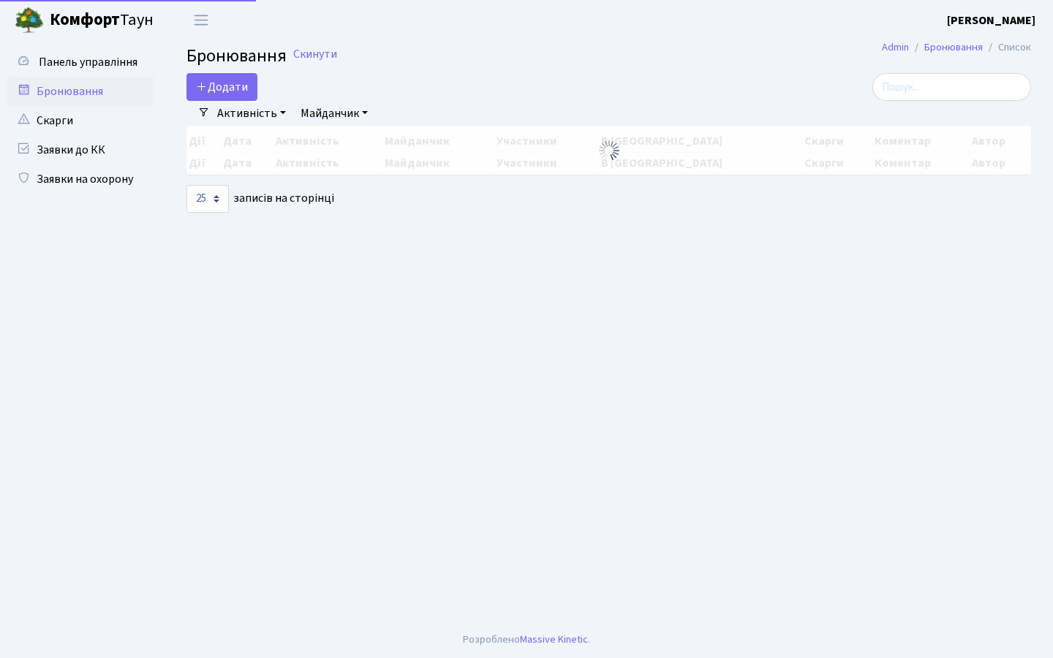
select select "25"
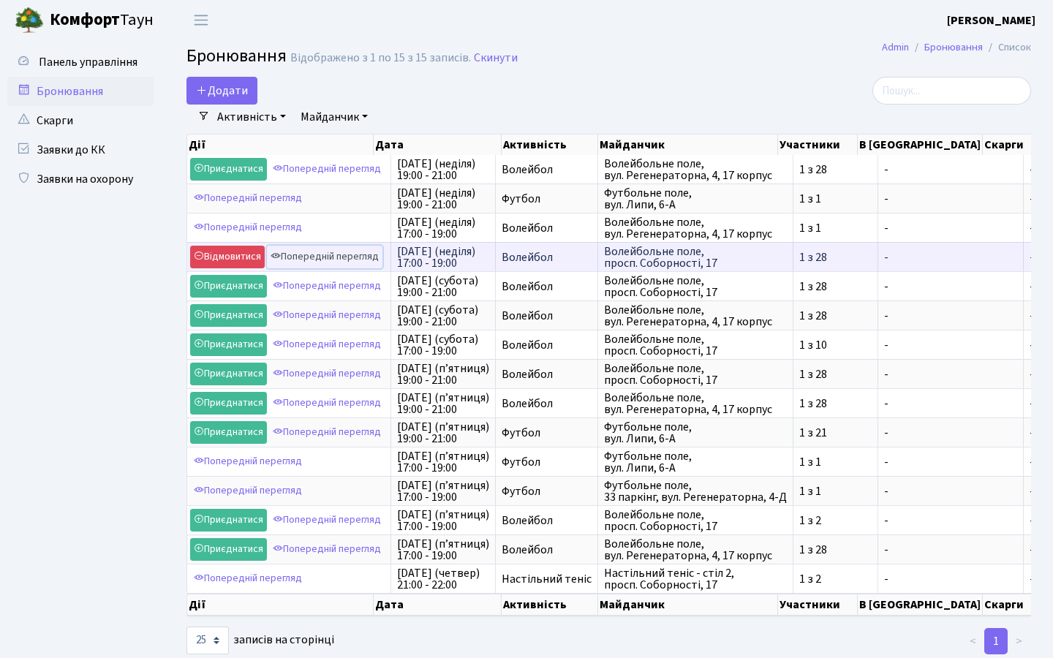
click at [333, 256] on link "Попередній перегляд" at bounding box center [325, 257] width 116 height 23
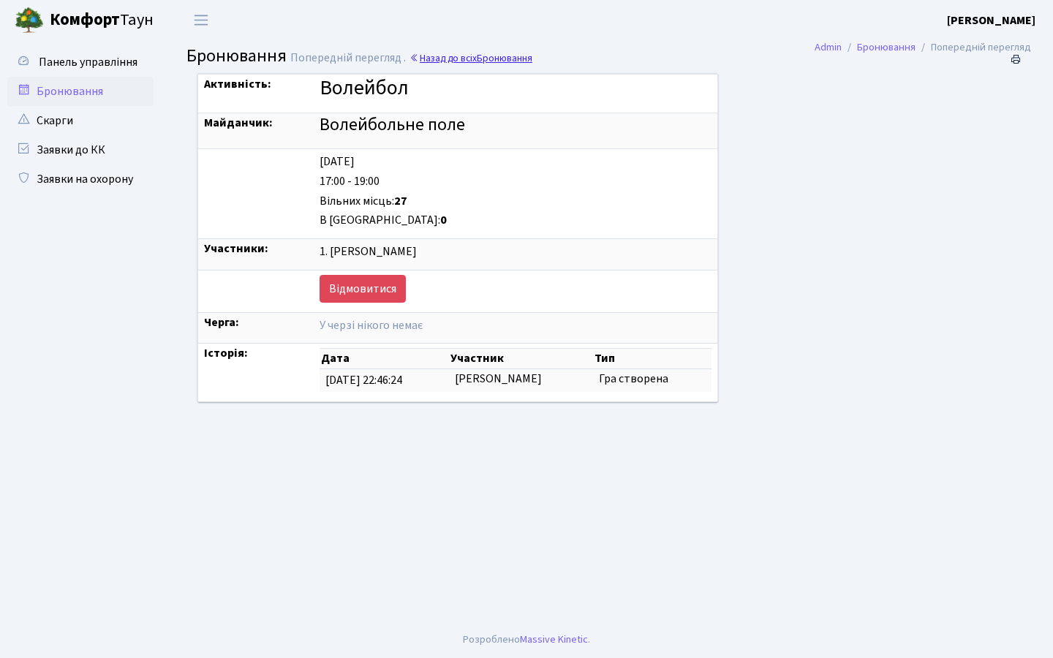
click at [437, 53] on link "Назад до всіх Бронювання" at bounding box center [471, 58] width 123 height 14
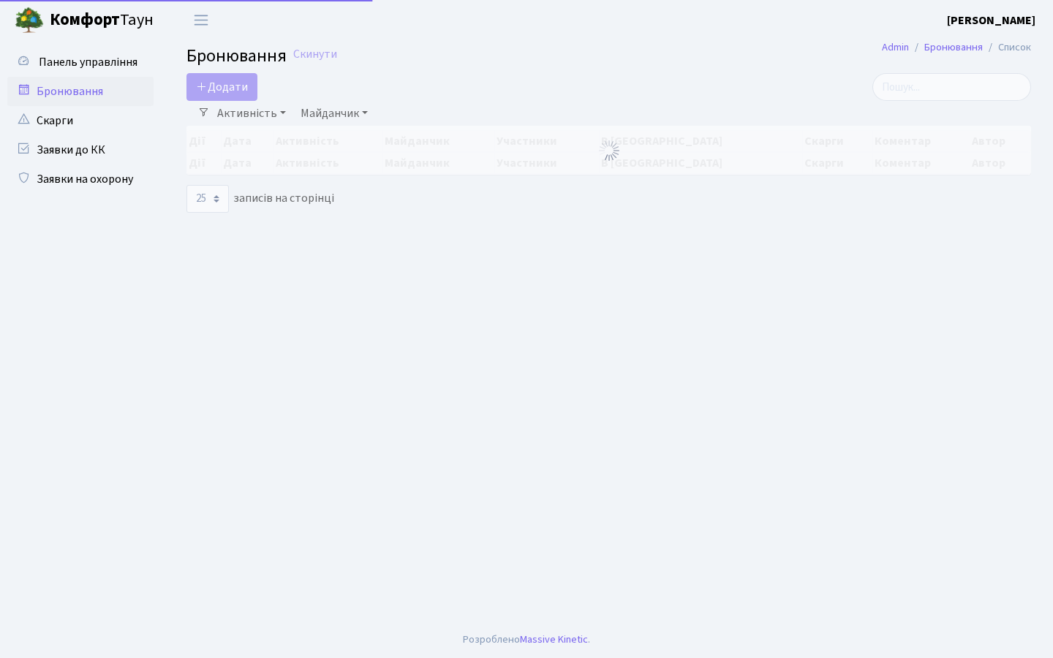
select select "25"
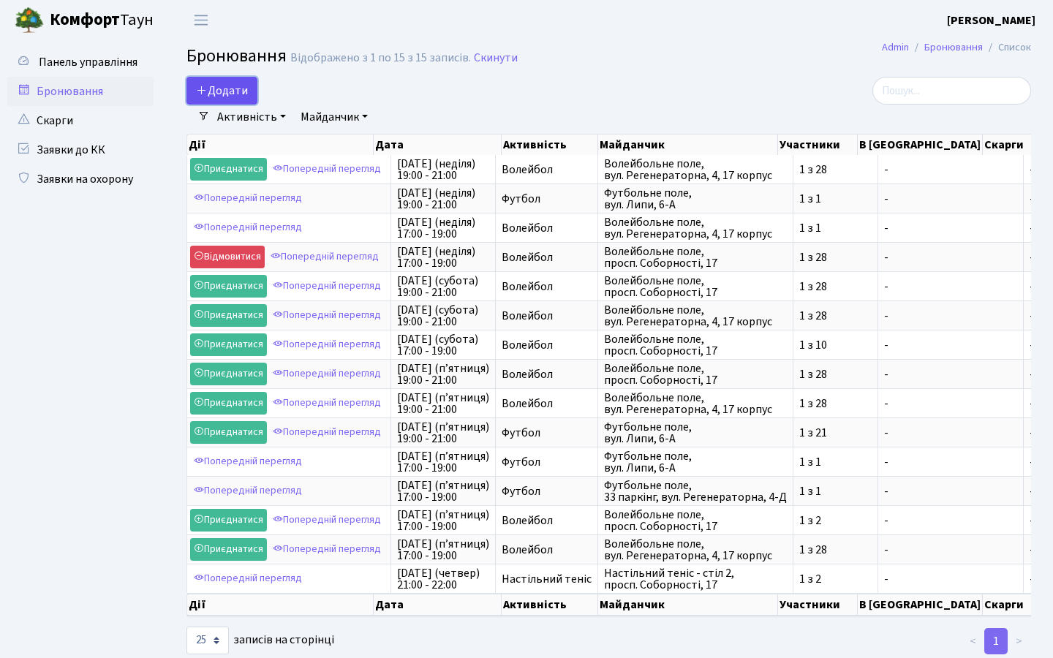
click at [241, 91] on button "Додати" at bounding box center [222, 91] width 71 height 28
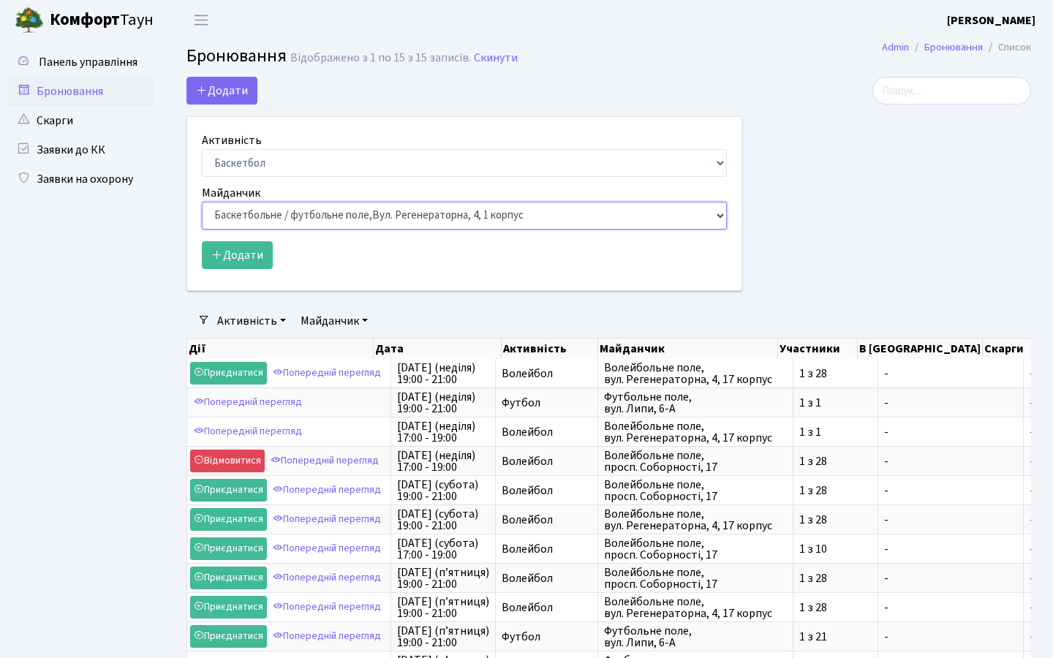
click at [290, 213] on select "Баскетбольне / футбольне поле, [GEOGRAPHIC_DATA]. [STREET_ADDRESS]. [STREET_ADD…" at bounding box center [464, 216] width 525 height 28
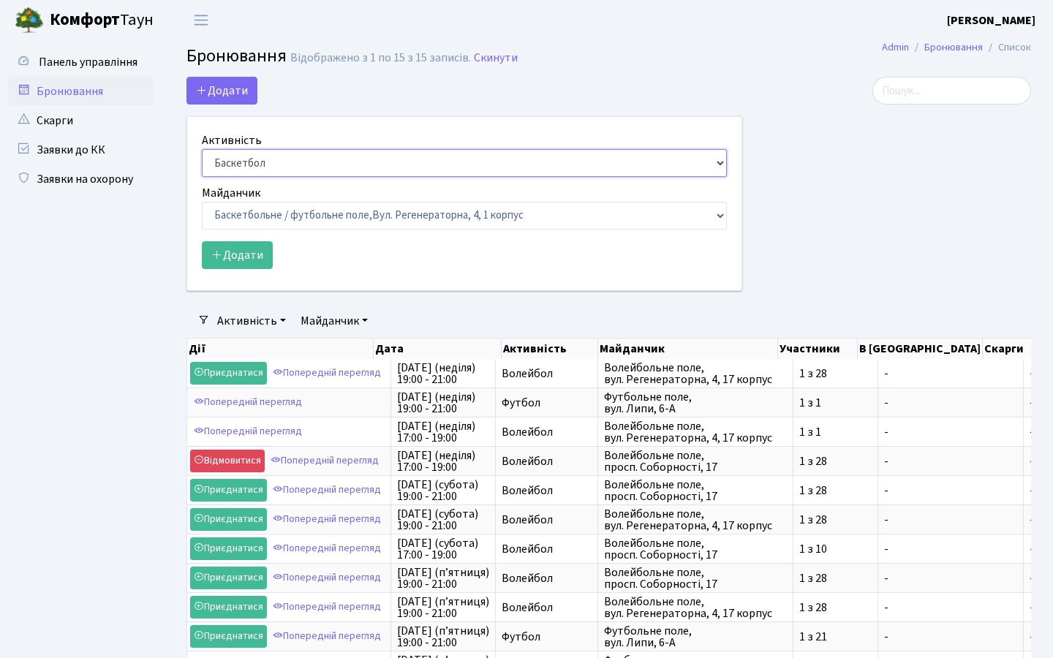
click at [307, 166] on select "Баскетбол Волейбол Йога Катання на роликах Настільний теніс [PERSON_NAME] Фітнес" at bounding box center [464, 163] width 525 height 28
click at [108, 64] on span "Панель управління" at bounding box center [88, 62] width 99 height 16
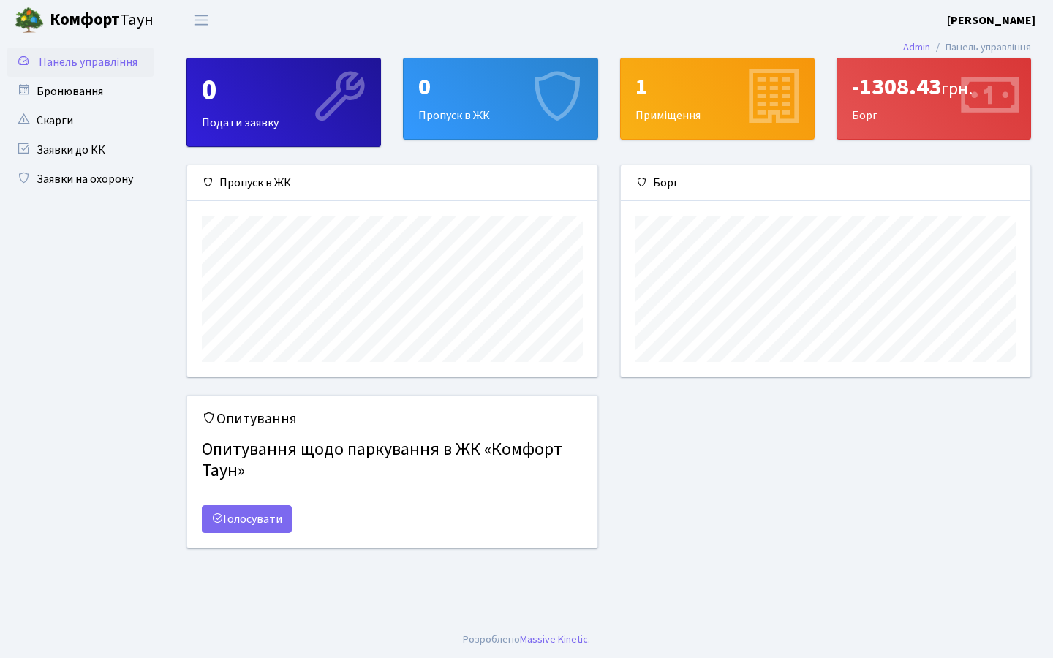
scroll to position [211, 410]
click at [260, 522] on link "Голосувати" at bounding box center [247, 519] width 90 height 28
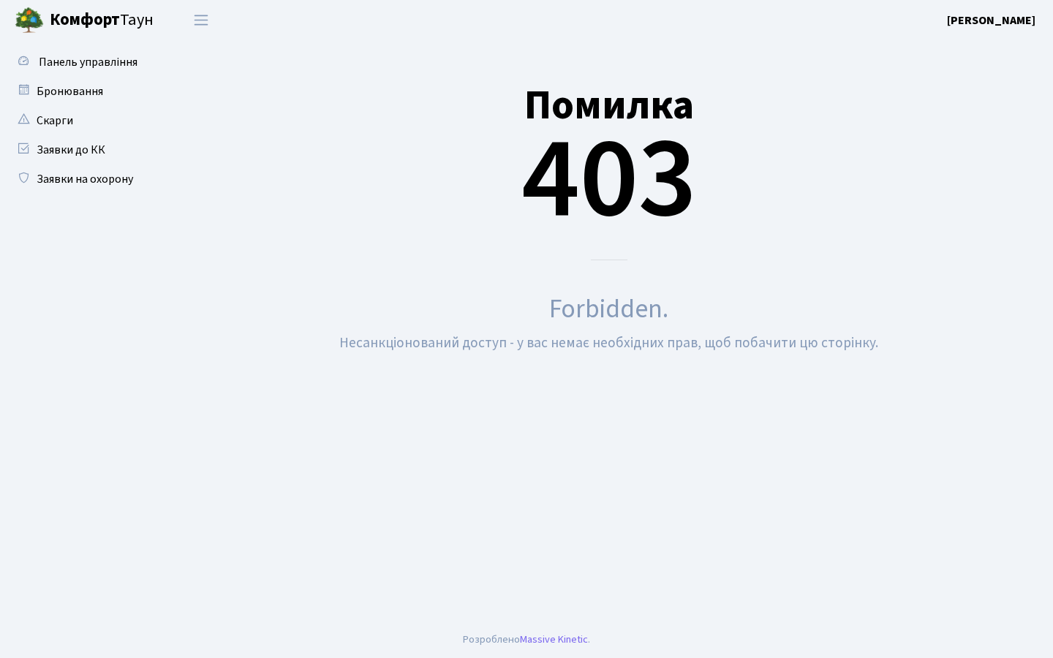
click at [565, 421] on main "Помилка 403 Forbidden. Несанкціонований доступ - у вас немає необхідних прав, щ…" at bounding box center [609, 330] width 889 height 581
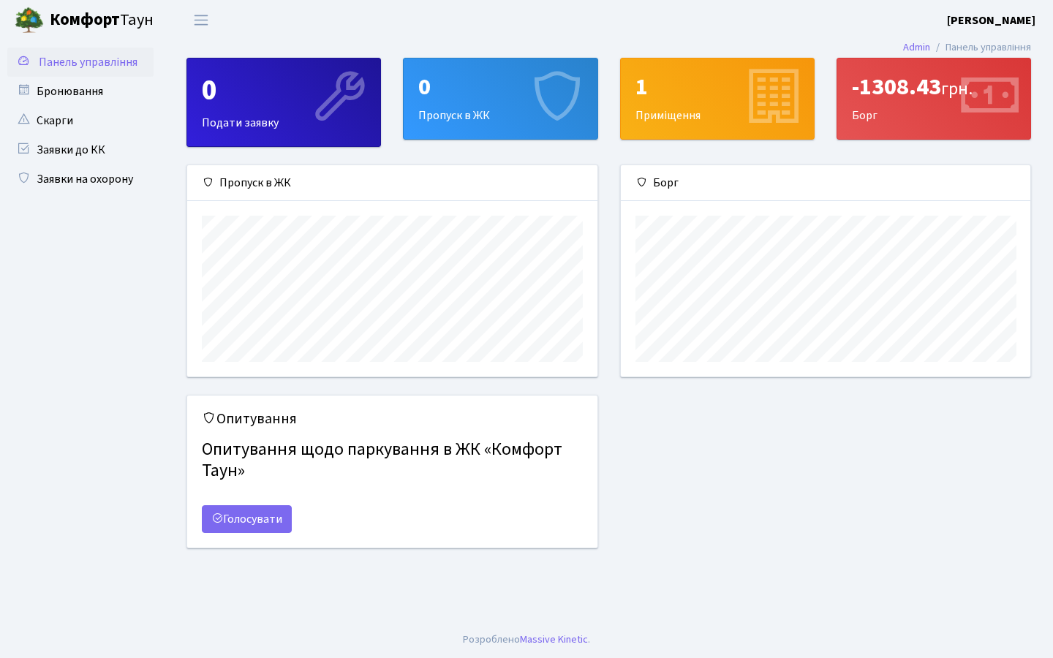
scroll to position [211, 410]
click at [879, 93] on div "-1308.43 грн." at bounding box center [934, 87] width 164 height 28
click at [869, 116] on div "-1308.43 грн. Борг" at bounding box center [933, 99] width 193 height 80
click at [876, 86] on div "-1308.43 грн." at bounding box center [934, 87] width 164 height 28
click at [658, 103] on div "1 Приміщення" at bounding box center [717, 99] width 193 height 80
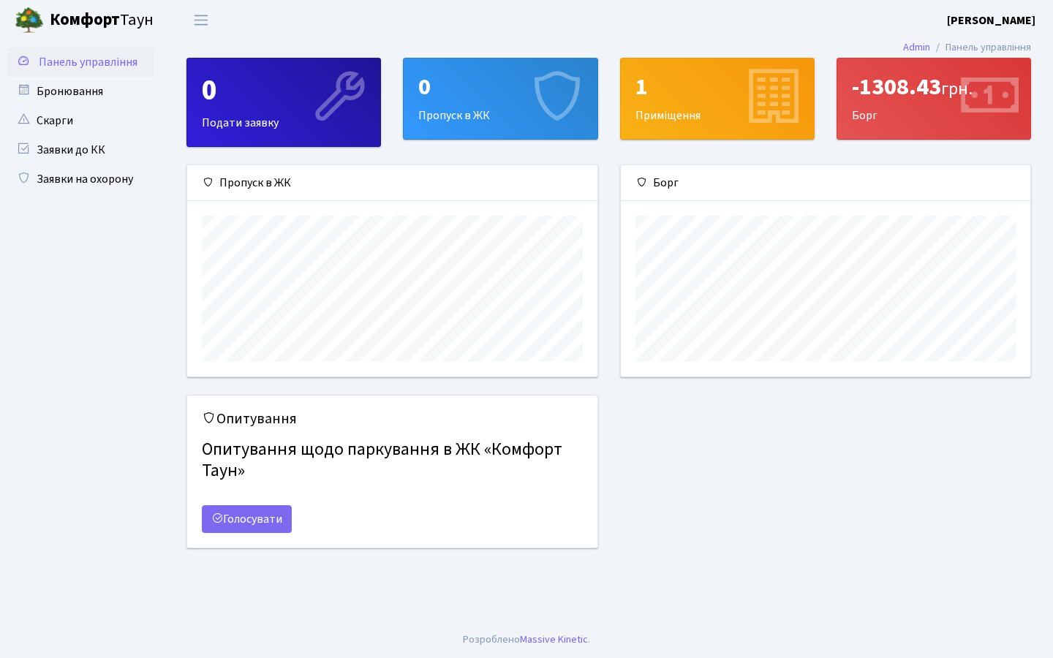
scroll to position [211, 410]
click at [60, 121] on link "Скарги" at bounding box center [80, 120] width 146 height 29
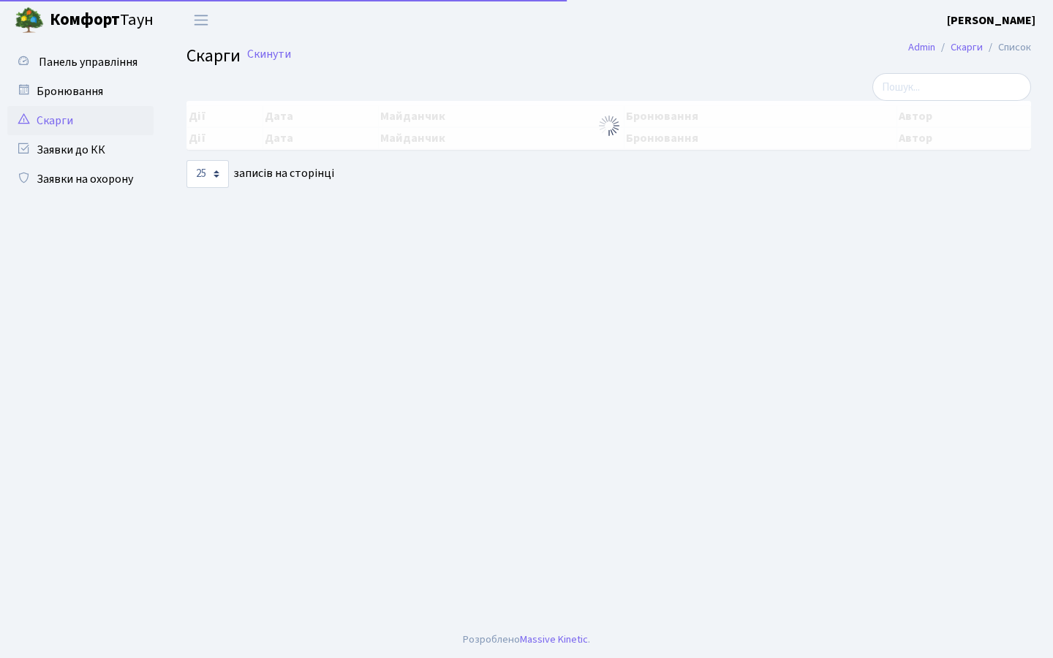
select select "25"
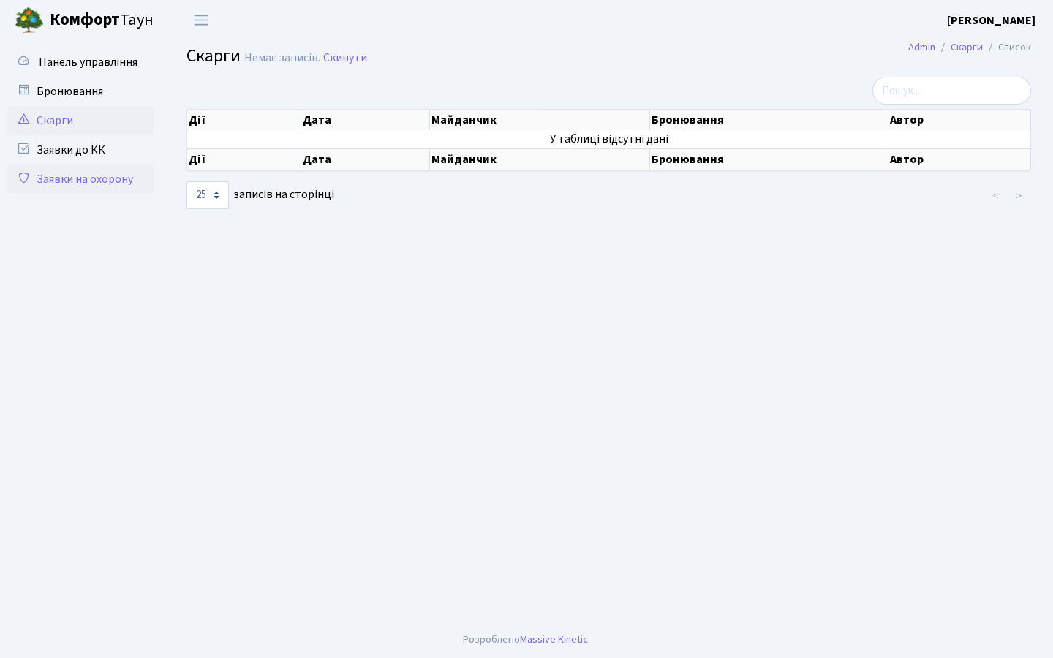
click at [48, 177] on link "Заявки на охорону" at bounding box center [80, 179] width 146 height 29
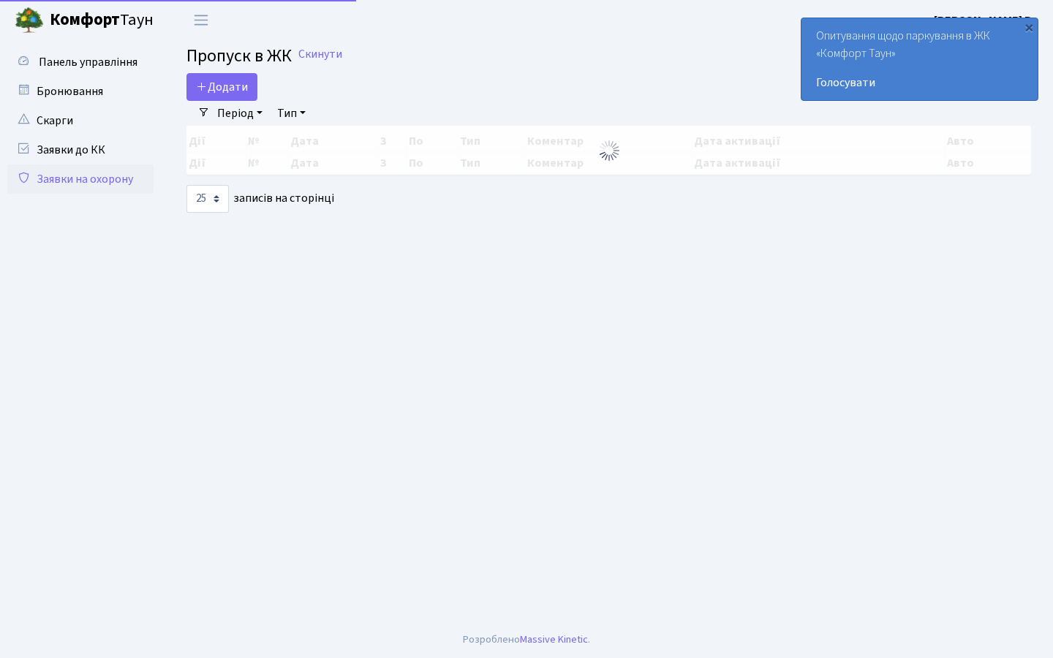
select select "25"
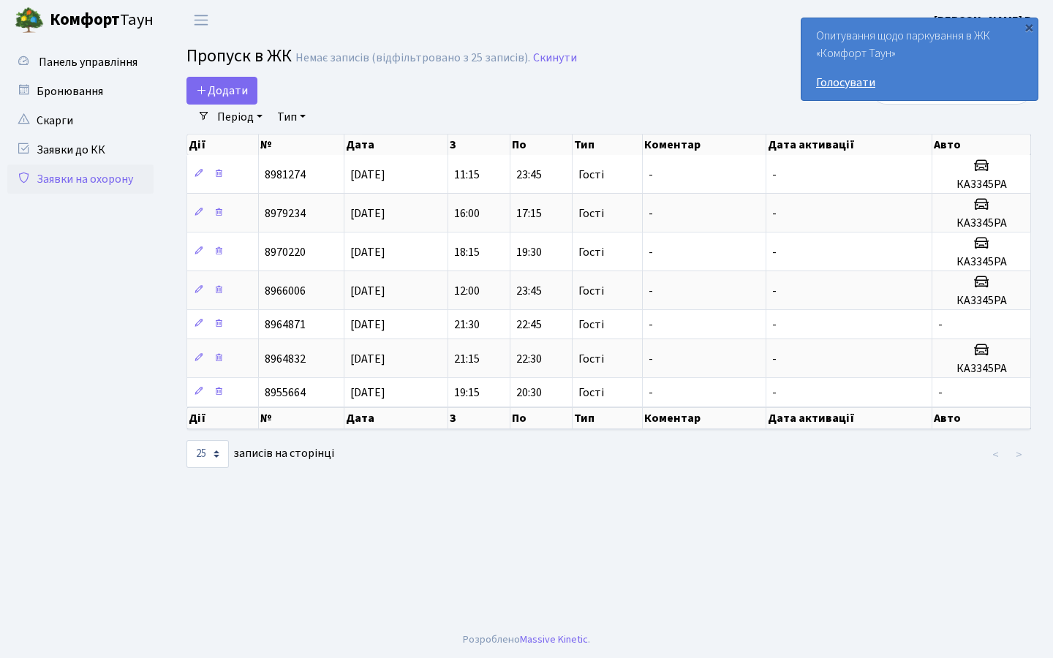
click at [847, 85] on link "Голосувати" at bounding box center [919, 83] width 207 height 18
select select "25"
click at [83, 69] on span "Панель управління" at bounding box center [88, 62] width 99 height 16
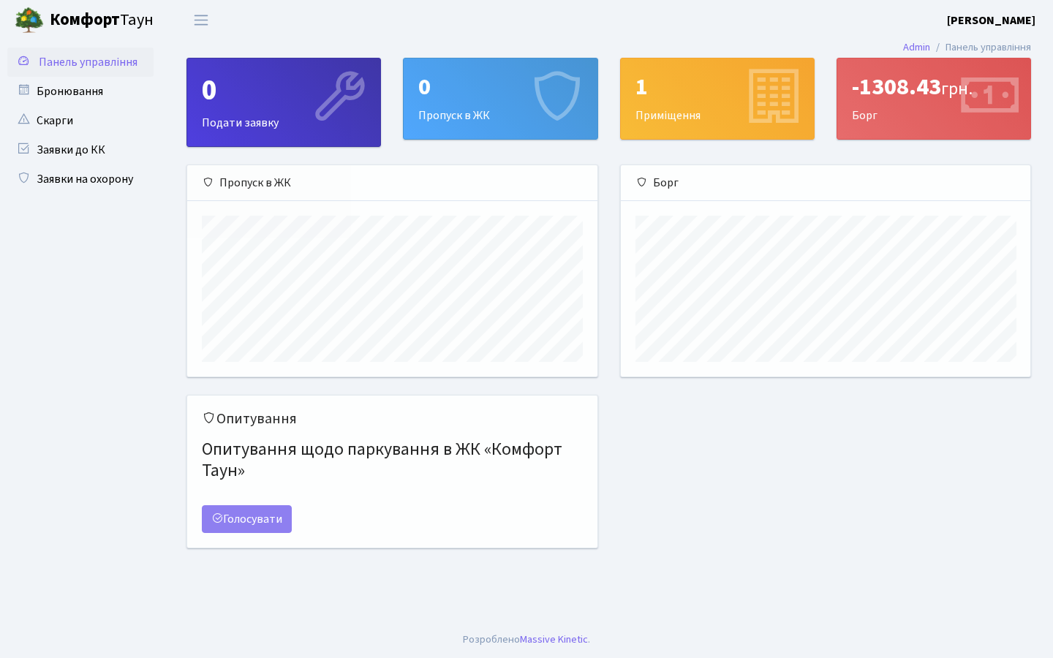
scroll to position [211, 410]
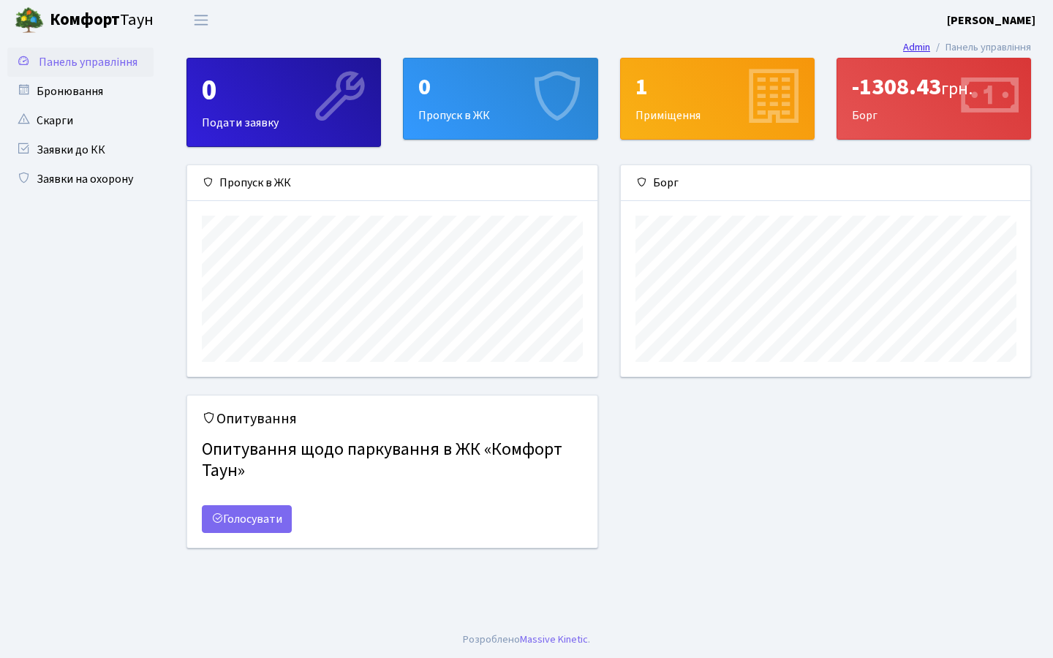
click at [910, 47] on link "Admin" at bounding box center [916, 46] width 27 height 15
click at [64, 96] on link "Бронювання" at bounding box center [80, 91] width 146 height 29
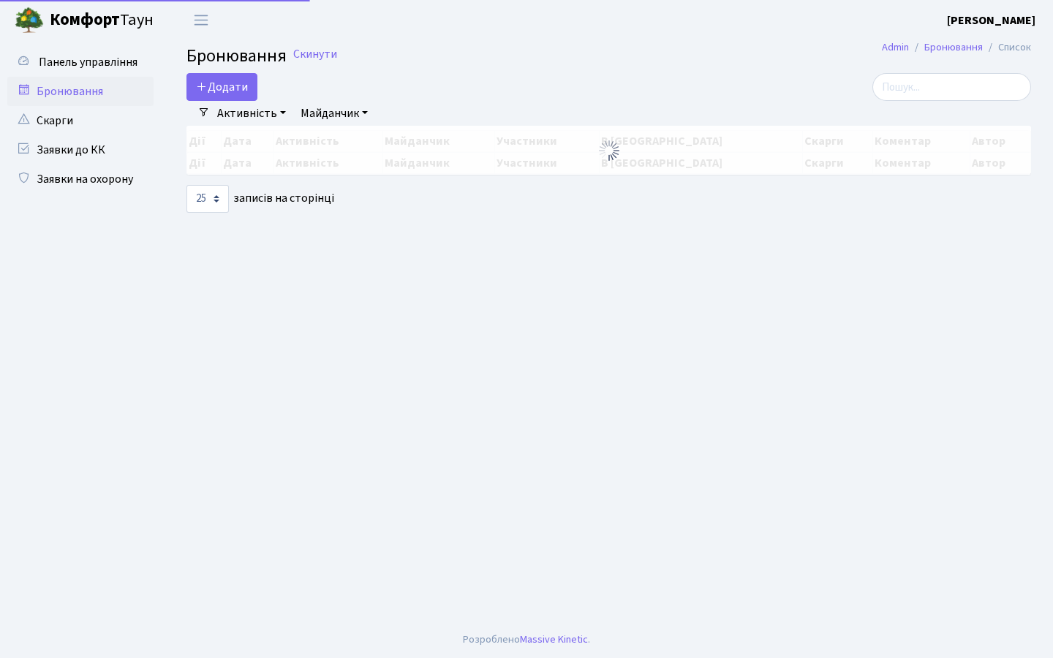
select select "25"
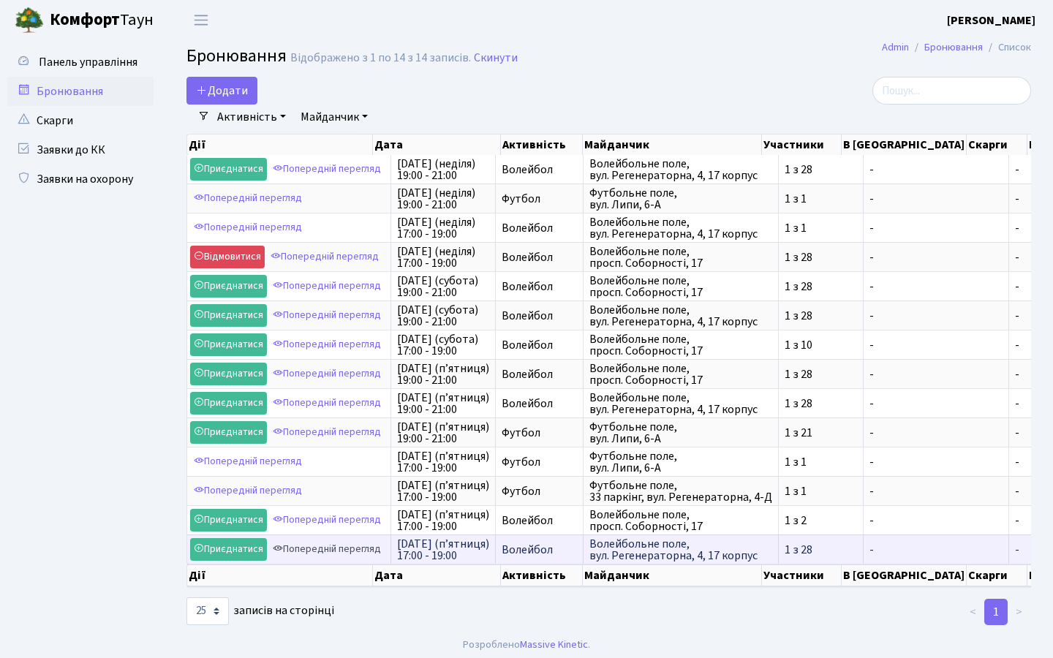
scroll to position [5, 0]
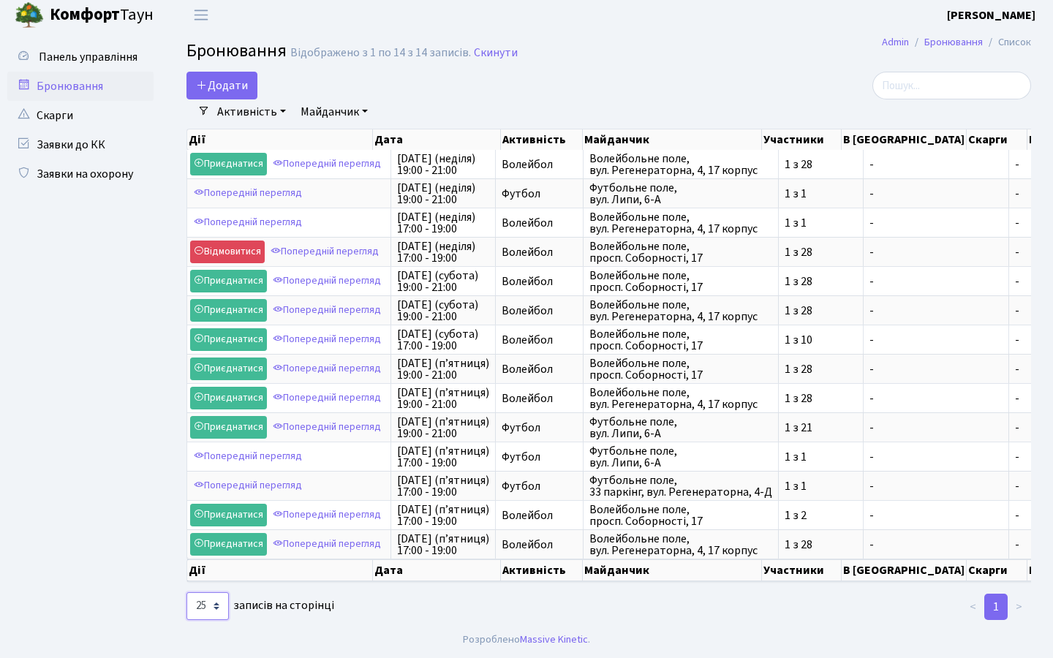
click at [218, 606] on select "10 25 50 100 250 500 1,000" at bounding box center [208, 606] width 42 height 28
